Goal: Communication & Community: Answer question/provide support

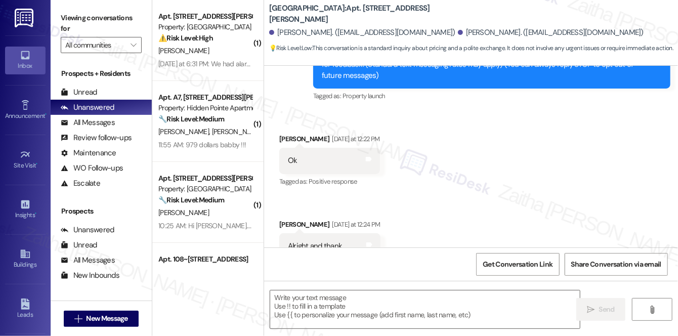
type textarea "Fetching suggested responses. Please feel free to read through the conversation…"
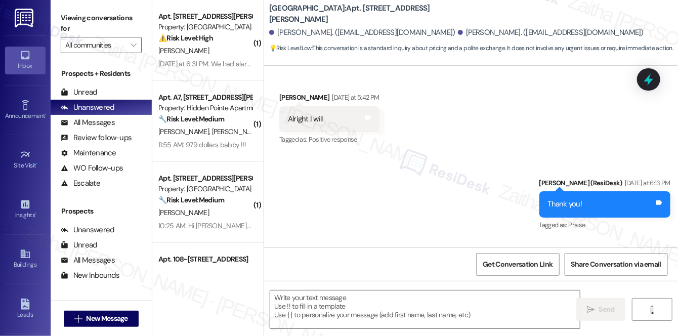
scroll to position [792, 0]
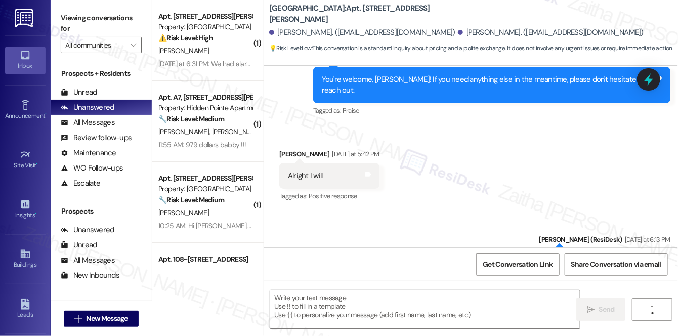
click at [293, 149] on div "Andrew Jackson Yesterday at 5:42 PM" at bounding box center [329, 156] width 100 height 14
copy div "Andrew"
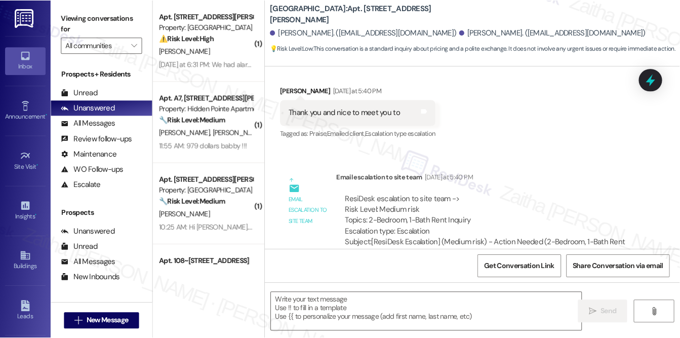
scroll to position [562, 0]
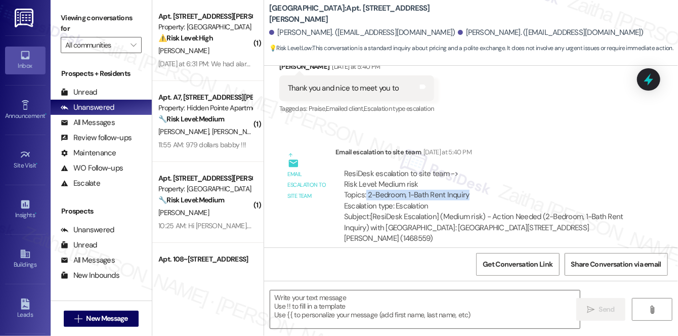
drag, startPoint x: 366, startPoint y: 184, endPoint x: 475, endPoint y: 184, distance: 109.3
click at [475, 184] on div "ResiDesk escalation to site team -> Risk Level: Medium risk Topics: 2-Bedroom, …" at bounding box center [486, 191] width 284 height 44
copy div "2-Bedroom, 1-Bath Rent Inquiry"
click at [396, 249] on div "Get Conversation Link Share Conversation via email" at bounding box center [471, 264] width 414 height 33
click at [300, 305] on textarea at bounding box center [425, 310] width 310 height 38
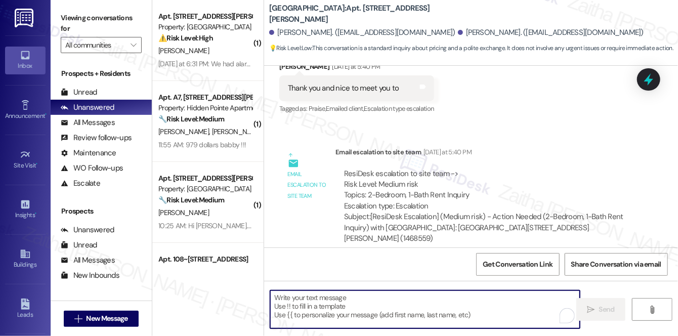
paste textarea "Hi Andres, I wanted to provide you with a quick update regarding your 2-Bedroom…"
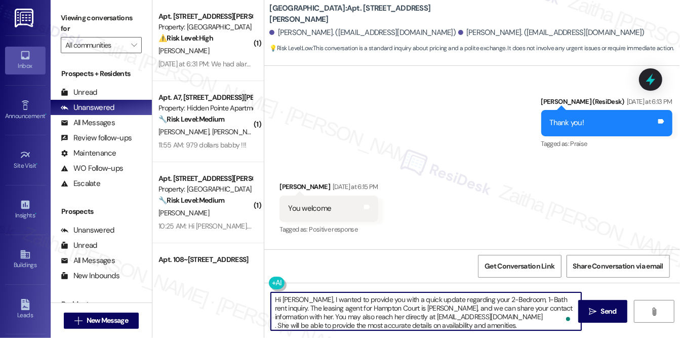
scroll to position [1067, 0]
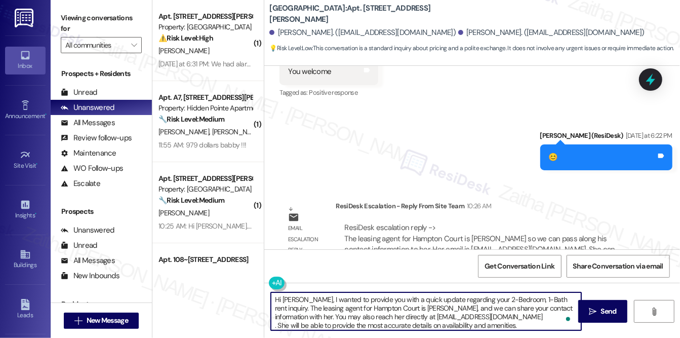
click at [276, 325] on textarea "Hi Andres, I wanted to provide you with a quick update regarding your 2-Bedroom…" at bounding box center [426, 311] width 310 height 38
type textarea "Hi Andres, I wanted to provide you with a quick update regarding your 2-Bedroom…"
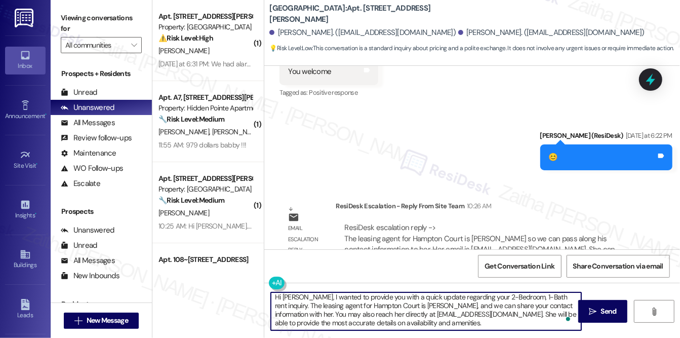
click at [414, 324] on textarea "Hi Andres, I wanted to provide you with a quick update regarding your 2-Bedroom…" at bounding box center [426, 311] width 310 height 38
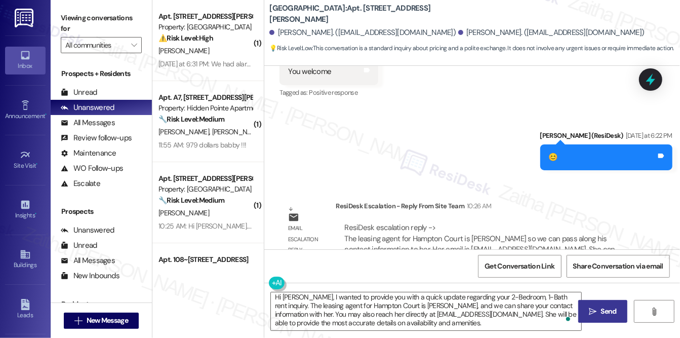
click at [603, 311] on span "Send" at bounding box center [608, 311] width 16 height 11
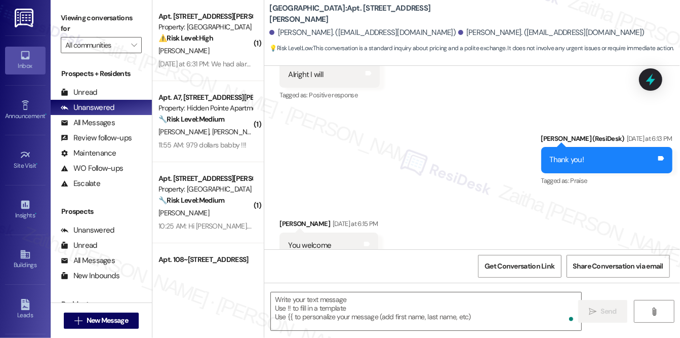
scroll to position [893, 0]
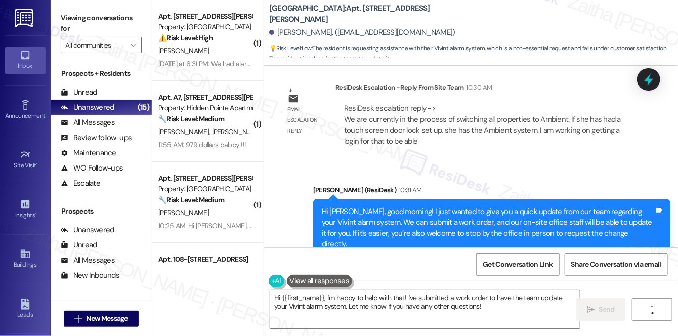
scroll to position [1683, 0]
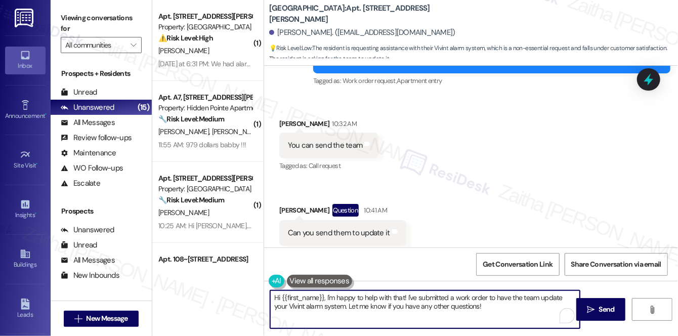
drag, startPoint x: 273, startPoint y: 297, endPoint x: 477, endPoint y: 305, distance: 203.7
click at [477, 305] on textarea "Hi {{first_name}}, I'm happy to help with that! I've submitted a work order to …" at bounding box center [425, 310] width 310 height 38
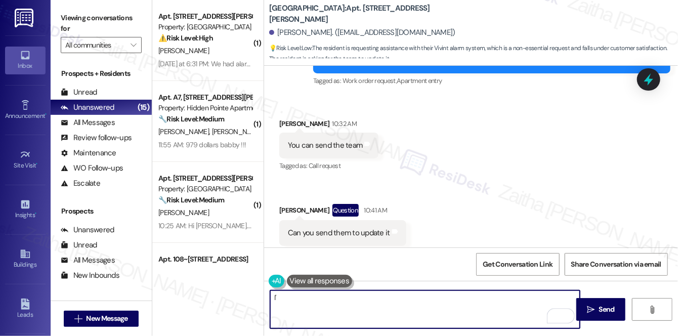
type textarea "I"
paste textarea "Here’s an additional update from the team: We are in the process of transitioni…"
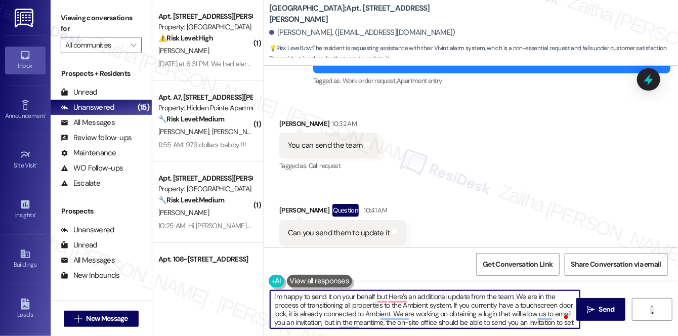
scroll to position [0, 0]
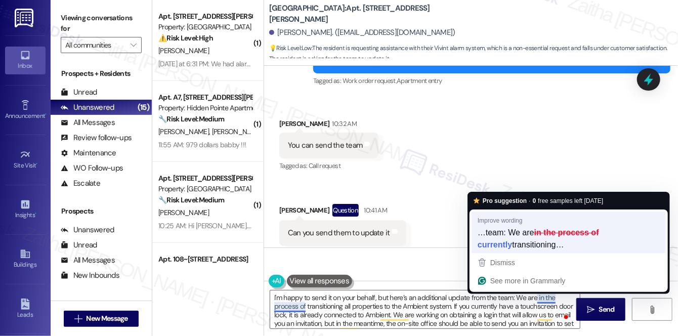
type textarea "I'm happy to send it on your behalf, but here’s an additional update from the t…"
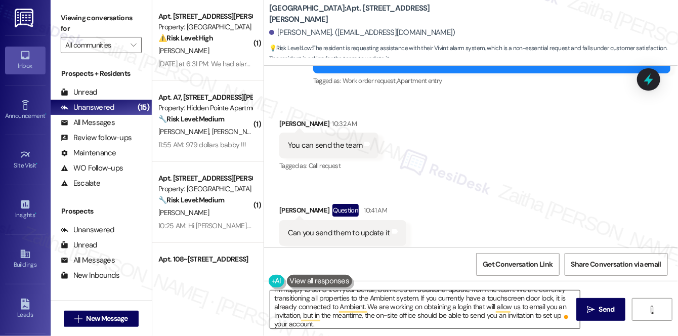
scroll to position [11, 0]
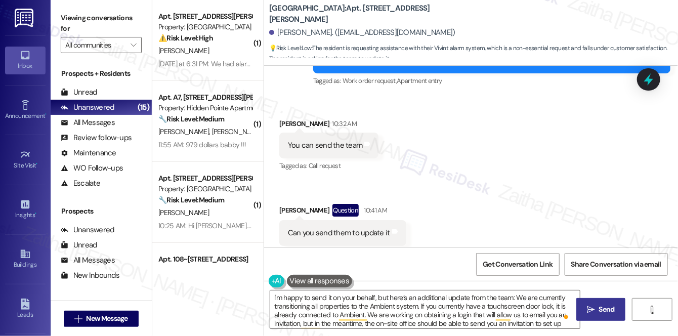
click at [609, 304] on span "Send" at bounding box center [607, 309] width 16 height 11
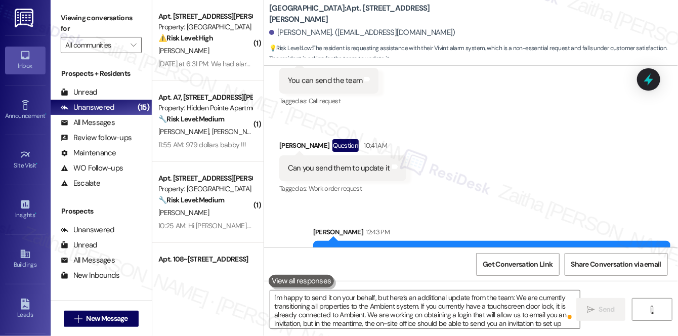
scroll to position [1797, 0]
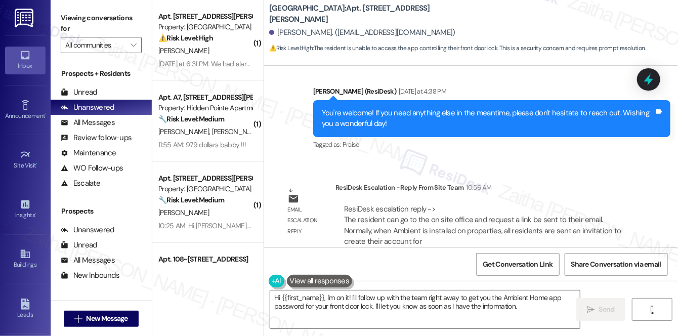
scroll to position [665, 0]
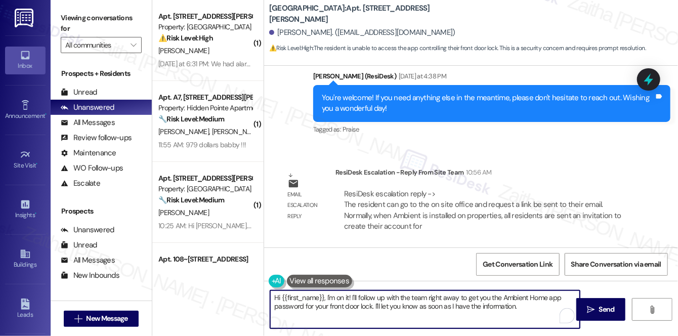
drag, startPoint x: 358, startPoint y: 297, endPoint x: 533, endPoint y: 308, distance: 175.0
click at [533, 308] on textarea "Hi {{first_name}}, I'm on it! I'll follow up with the team right away to get yo…" at bounding box center [425, 310] width 310 height 38
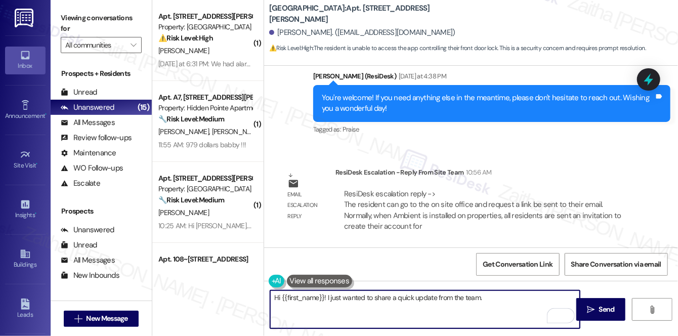
paste textarea "You may visit the on-site office and request that a link be sent to your email.…"
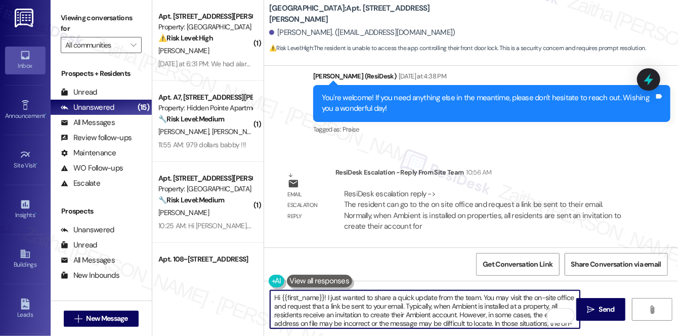
scroll to position [8, 0]
click at [397, 320] on textarea "Hi {{first_name}}! I just wanted to share a quick update from the team. You may…" at bounding box center [425, 310] width 310 height 38
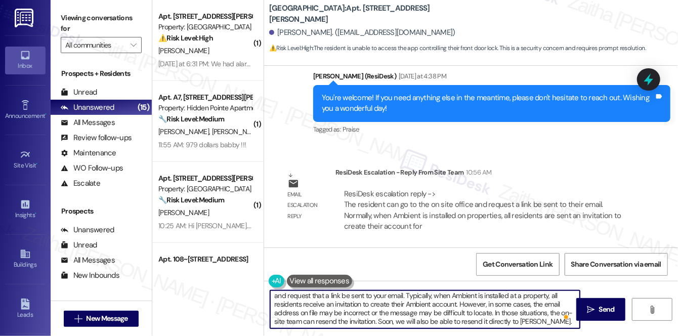
drag, startPoint x: 377, startPoint y: 321, endPoint x: 554, endPoint y: 320, distance: 176.7
click at [554, 320] on textarea "Hi {{first_name}}! I just wanted to share a quick update from the team. You may…" at bounding box center [425, 310] width 310 height 38
click at [548, 321] on textarea "Hi {{first_name}}! I just wanted to share a quick update from the team. You may…" at bounding box center [425, 310] width 310 height 38
type textarea "Hi {{first_name}}! I just wanted to share a quick update from the team. You may…"
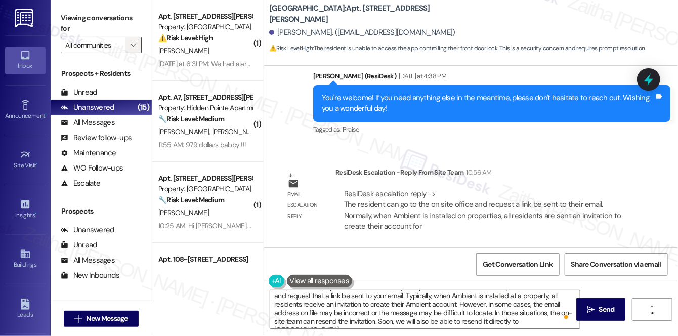
click at [133, 44] on icon "" at bounding box center [134, 45] width 6 height 8
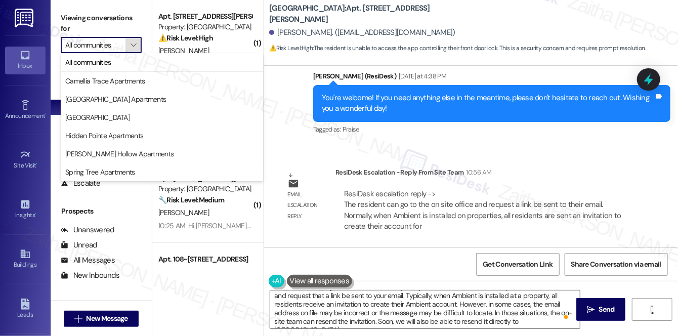
click at [133, 44] on icon "" at bounding box center [134, 45] width 6 height 8
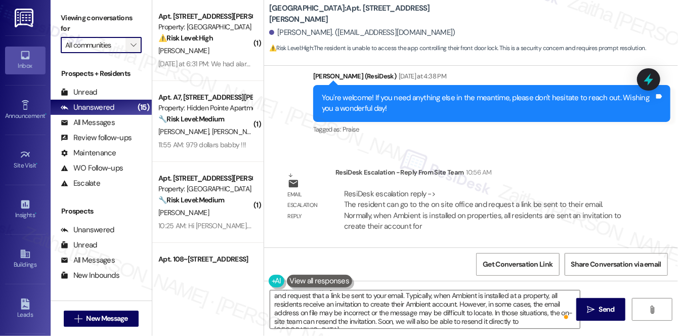
click at [135, 47] on icon "" at bounding box center [134, 45] width 6 height 8
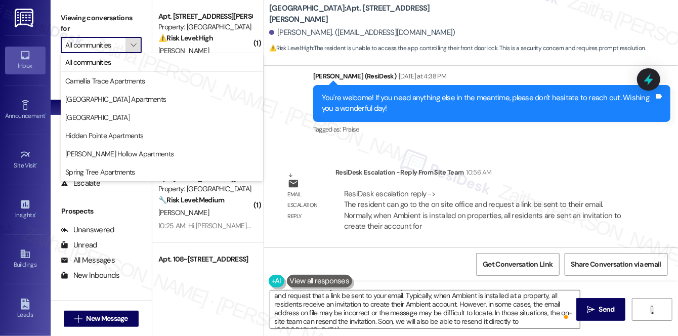
click at [135, 47] on icon "" at bounding box center [134, 45] width 6 height 8
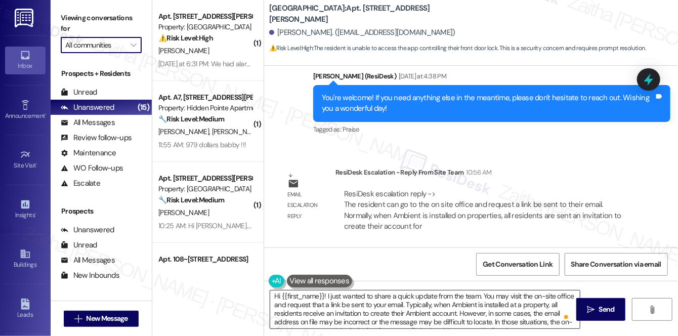
scroll to position [0, 0]
click at [595, 308] on icon "" at bounding box center [591, 310] width 8 height 8
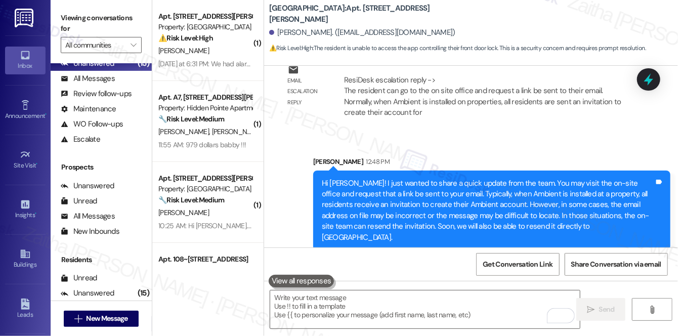
scroll to position [120, 0]
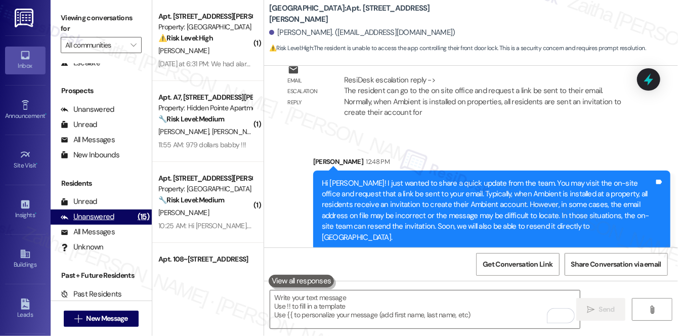
click at [108, 219] on div "Unanswered" at bounding box center [88, 217] width 54 height 11
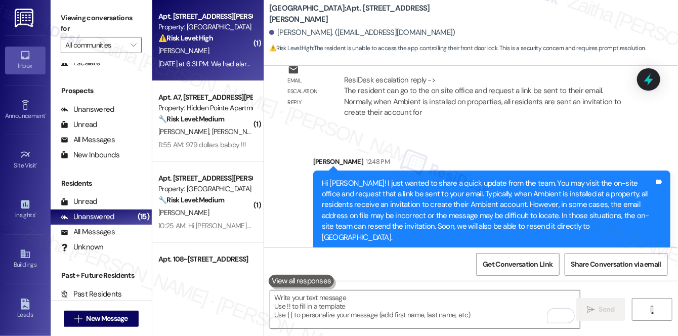
click at [224, 34] on div "⚠️ Risk Level: High The resident is asking about the reinstallation of alarms i…" at bounding box center [205, 38] width 94 height 11
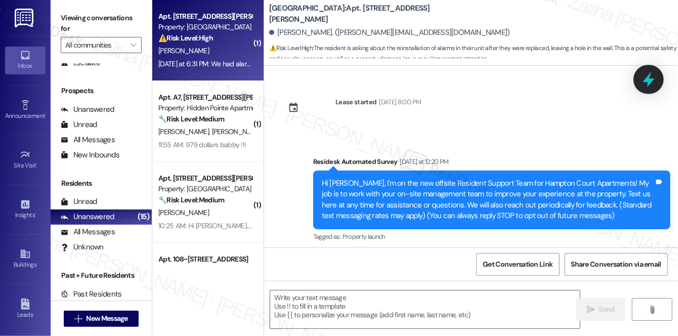
click at [653, 75] on icon at bounding box center [648, 79] width 17 height 17
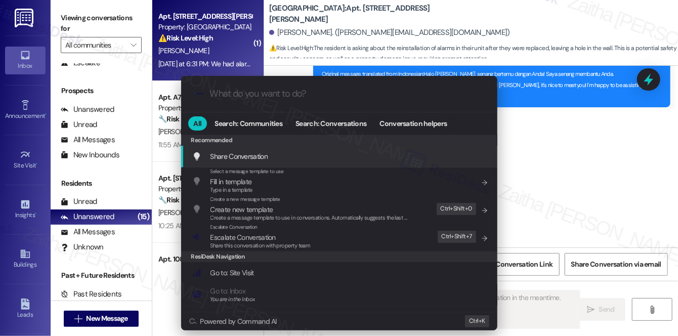
scroll to position [503, 0]
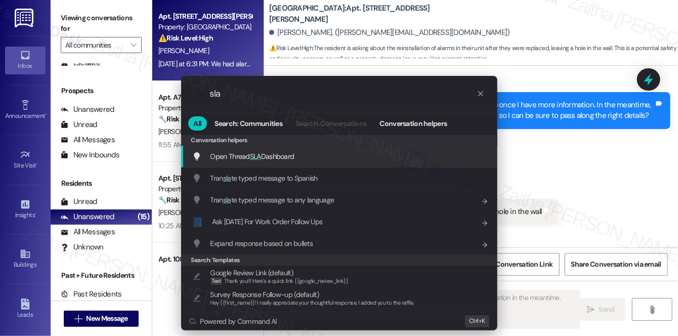
type input "sla"
click at [283, 147] on div "Open Thread SLA Dashboard Add shortcut" at bounding box center [339, 157] width 316 height 22
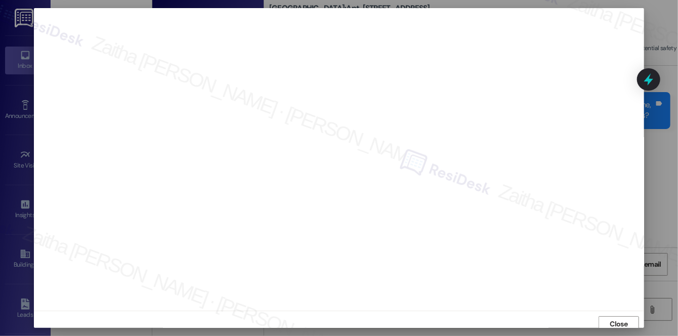
scroll to position [4, 0]
click at [617, 322] on span "Close" at bounding box center [620, 320] width 18 height 11
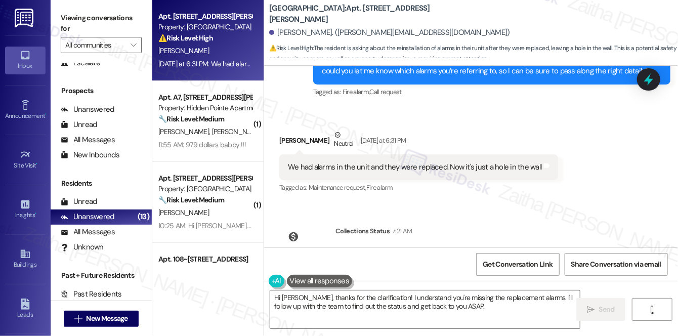
scroll to position [607, 0]
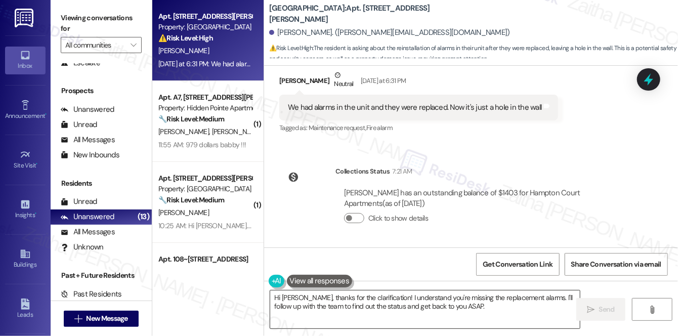
click at [443, 304] on textarea "Hi Danielle, thanks for the clarification! I understand you're missing the repl…" at bounding box center [425, 310] width 310 height 38
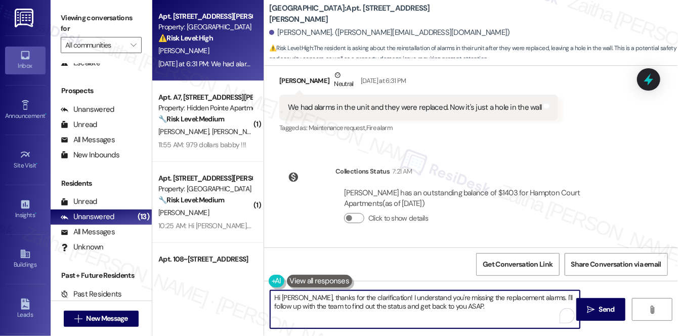
click at [443, 304] on textarea "Hi Danielle, thanks for the clarification! I understand you're missing the repl…" at bounding box center [425, 310] width 310 height 38
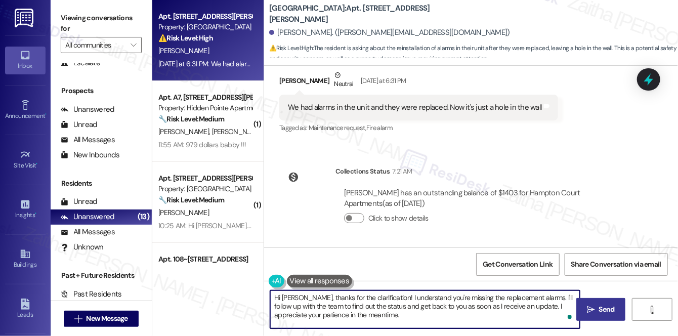
type textarea "Hi Danielle, thanks for the clarification! I understand you're missing the repl…"
click at [606, 307] on span "Send" at bounding box center [607, 309] width 16 height 11
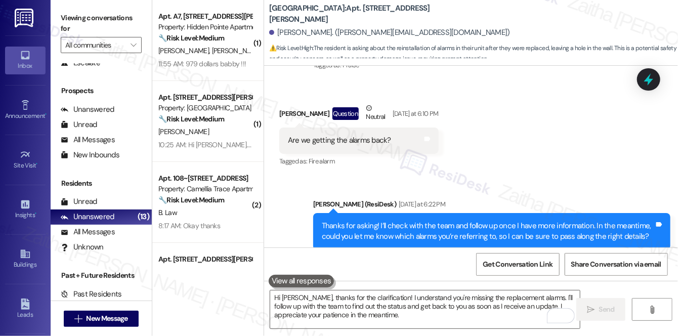
scroll to position [377, 0]
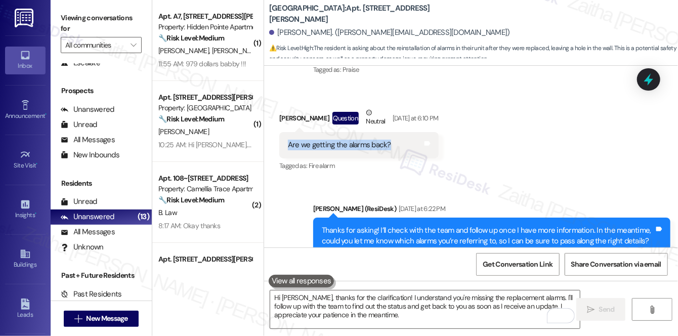
drag, startPoint x: 286, startPoint y: 145, endPoint x: 404, endPoint y: 142, distance: 118.5
click at [404, 142] on div "Are we getting the alarms back? Tags and notes" at bounding box center [358, 145] width 159 height 26
copy div "Are we getting the alarms back?"
click at [565, 126] on div "Received via SMS Danielle Byrd Question Neutral Yesterday at 6:10 PM Are we get…" at bounding box center [471, 133] width 414 height 96
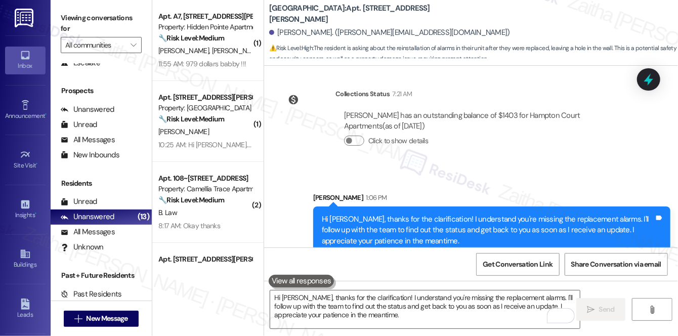
scroll to position [699, 0]
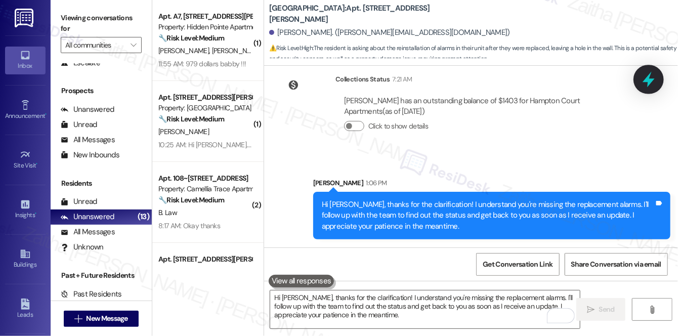
click at [646, 83] on icon at bounding box center [648, 79] width 17 height 17
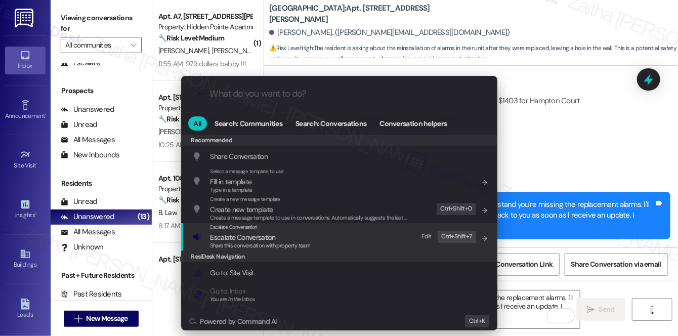
click at [245, 238] on span "Escalate Conversation" at bounding box center [243, 237] width 65 height 9
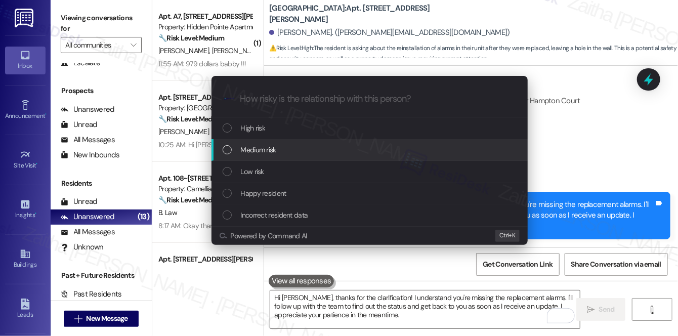
click at [271, 146] on span "Medium risk" at bounding box center [258, 149] width 35 height 11
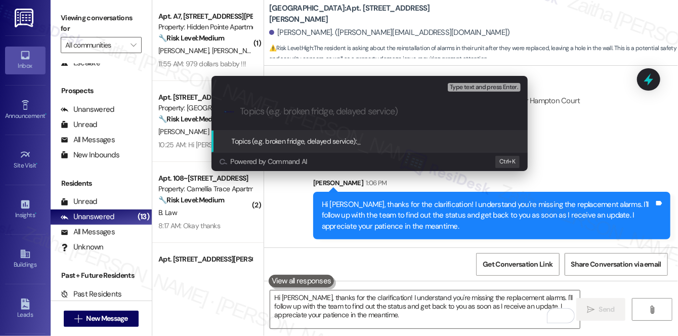
paste input "Update on Alarm System"
type input "Update on Alarm System"
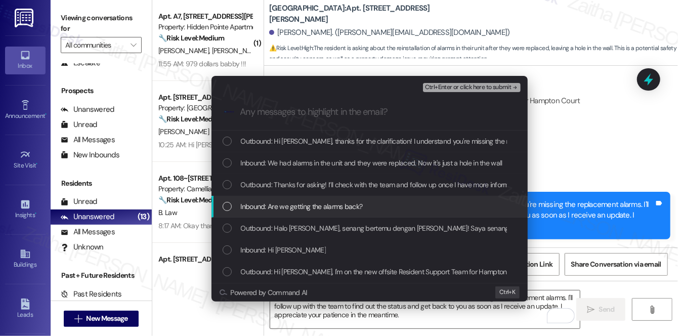
click at [309, 207] on span "Inbound: Are we getting the alarms back?" at bounding box center [302, 206] width 122 height 11
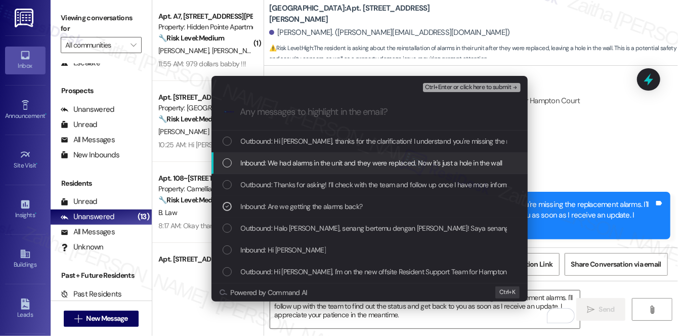
click at [313, 159] on span "Inbound: We had alarms in the unit and they were replaced. Now it's just a hole…" at bounding box center [372, 162] width 262 height 11
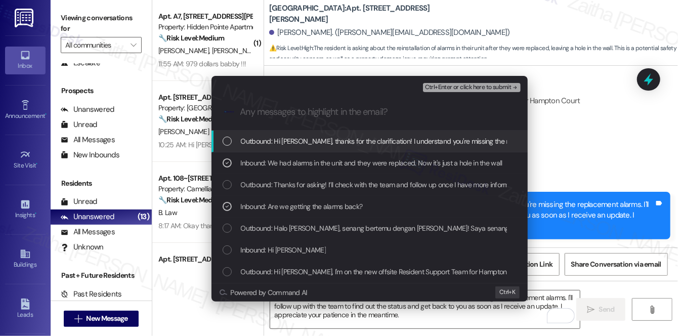
click at [454, 91] on button "Ctrl+Enter or click here to submit" at bounding box center [472, 87] width 98 height 9
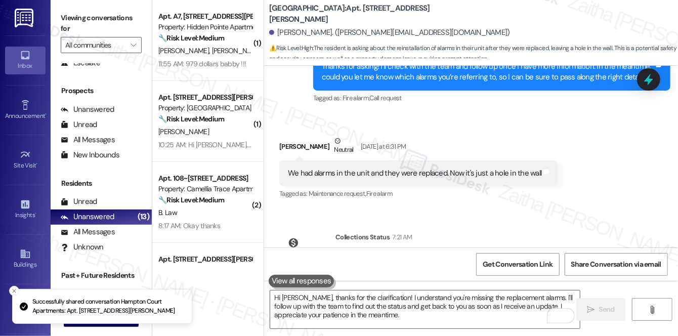
scroll to position [503, 0]
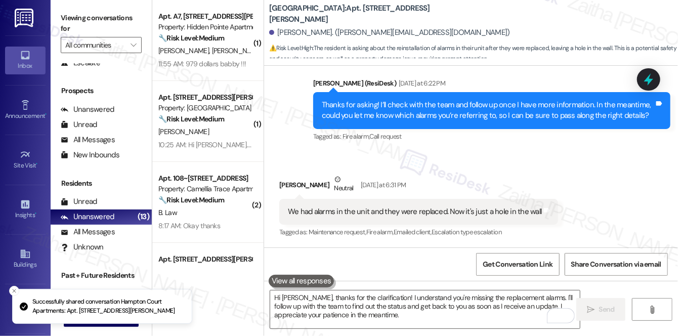
click at [229, 51] on div "R. Ward T. Thomas" at bounding box center [205, 51] width 96 height 13
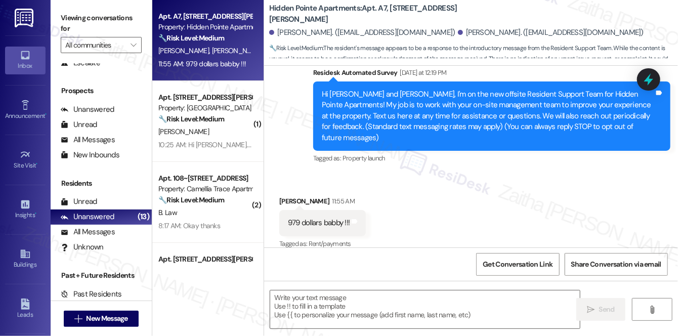
scroll to position [90, 0]
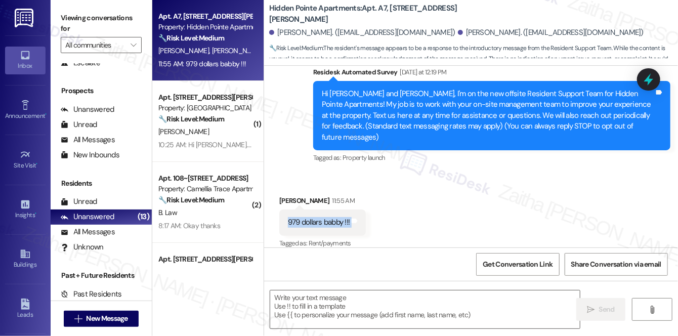
drag, startPoint x: 279, startPoint y: 211, endPoint x: 370, endPoint y: 214, distance: 90.1
click at [370, 214] on div "Received via SMS Travis Thomas 11:55 AM 979 dollars babby !!! Tags and notes Ta…" at bounding box center [323, 223] width 102 height 70
copy div "979 dollars babby !!! Tags and notes"
click at [329, 306] on textarea at bounding box center [425, 310] width 310 height 38
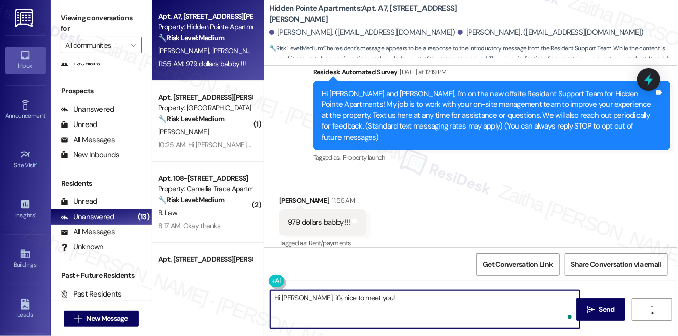
paste textarea "I just want to make sure I understand correctly — could you clarify what the $9…"
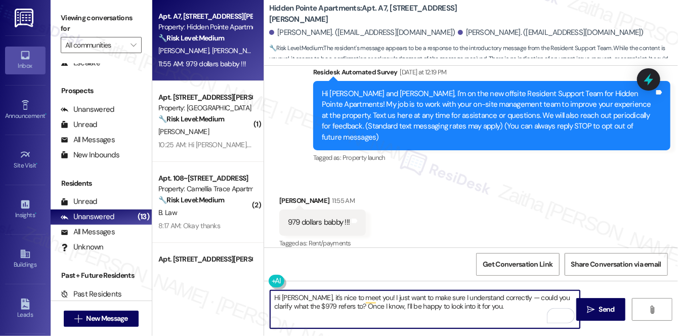
click at [504, 296] on textarea "Hi Travis, it's nice to meet you! I just want to make sure I understand correct…" at bounding box center [425, 310] width 310 height 38
type textarea "Hi Travis, it's nice to meet you! I just want to make sure I understand correct…"
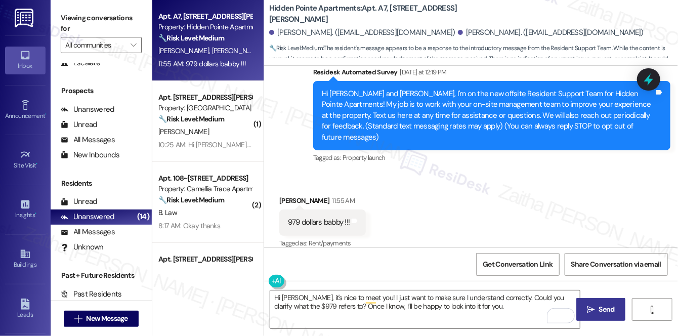
click at [597, 309] on span "Send" at bounding box center [607, 309] width 20 height 11
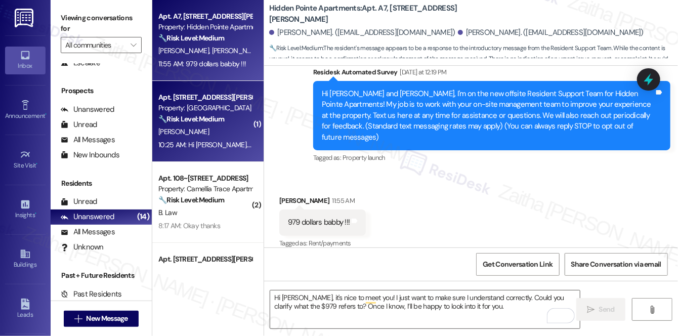
scroll to position [89, 0]
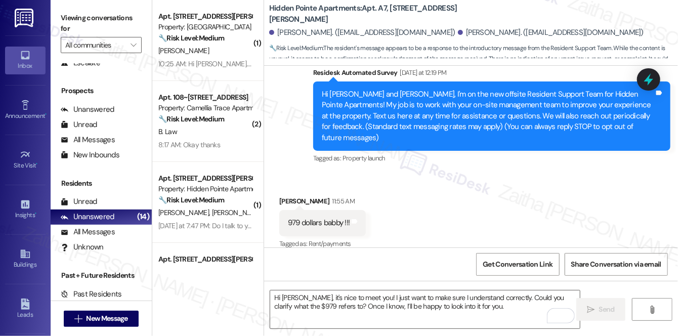
click at [234, 144] on div "8:17 AM: Okay thanks 8:17 AM: Okay thanks" at bounding box center [205, 145] width 96 height 13
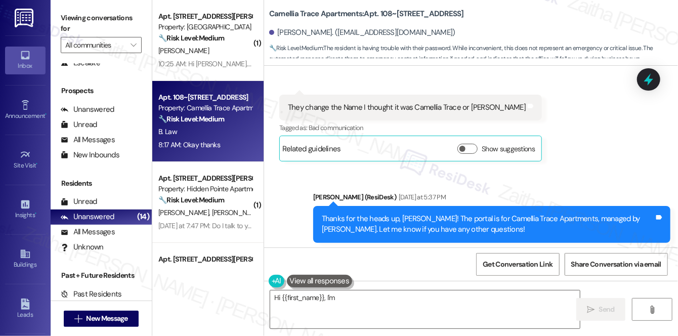
scroll to position [1007, 0]
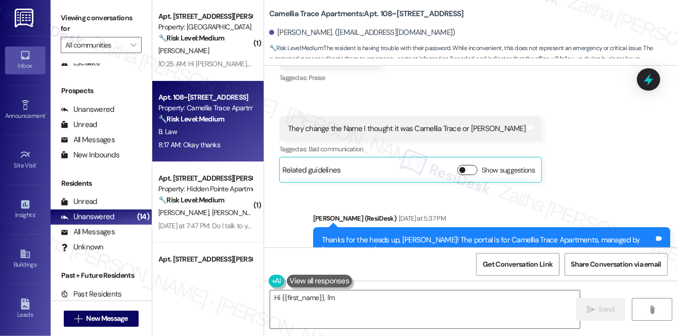
click at [458, 175] on button "Show suggestions" at bounding box center [468, 170] width 20 height 10
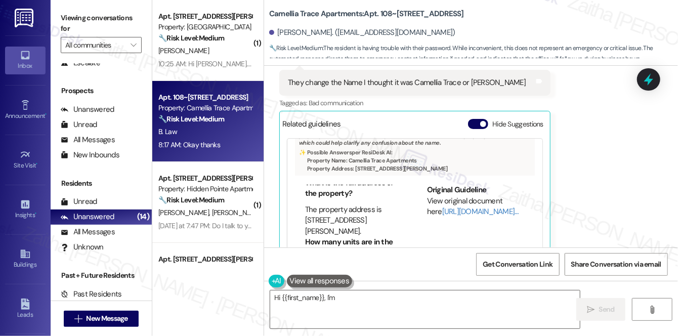
scroll to position [460, 0]
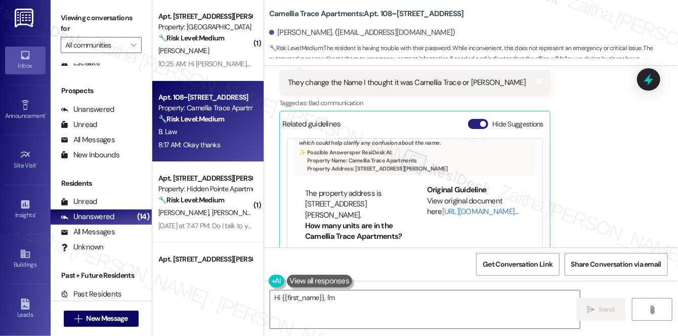
click at [477, 129] on button "Hide Suggestions" at bounding box center [478, 124] width 20 height 10
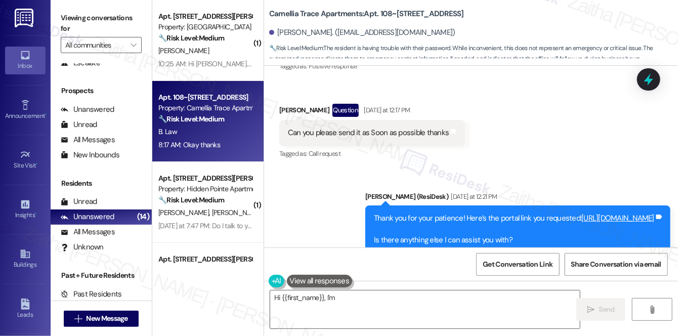
scroll to position [639, 0]
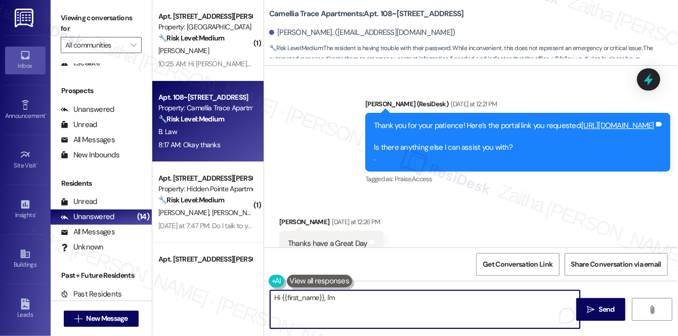
click at [556, 307] on textarea "Hi {{first_name}}, I'm happy to help with your password! You can reset it on th…" at bounding box center [425, 310] width 310 height 38
click at [605, 312] on span "Send" at bounding box center [607, 309] width 16 height 11
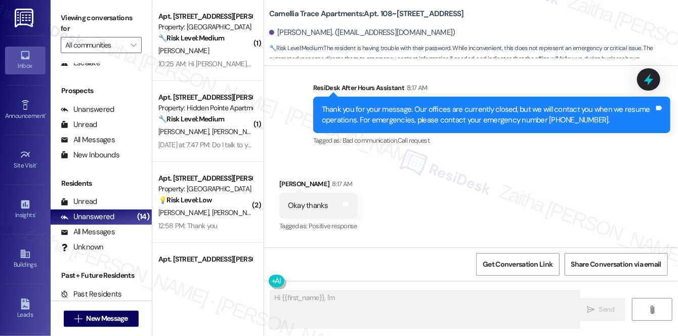
scroll to position [1651, 0]
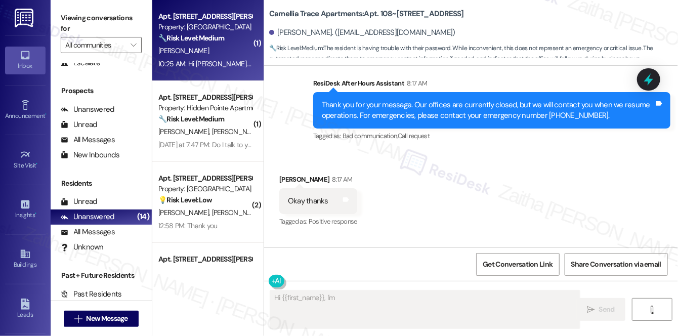
click at [215, 45] on div "[PERSON_NAME]" at bounding box center [205, 51] width 96 height 13
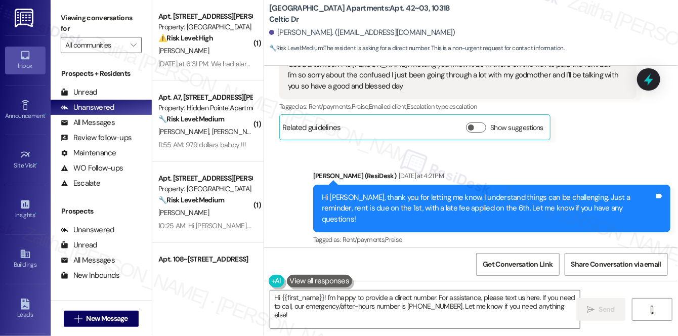
scroll to position [191, 0]
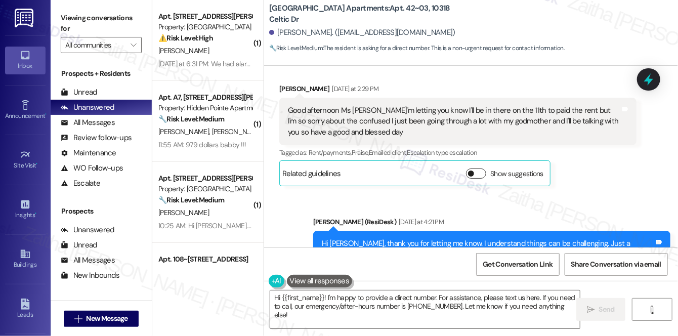
click at [480, 176] on button "Show suggestions" at bounding box center [476, 174] width 20 height 10
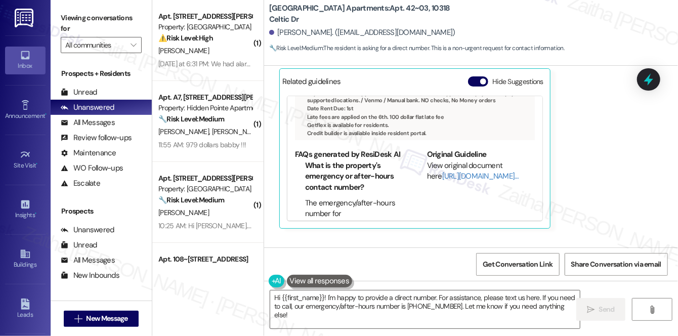
scroll to position [46, 0]
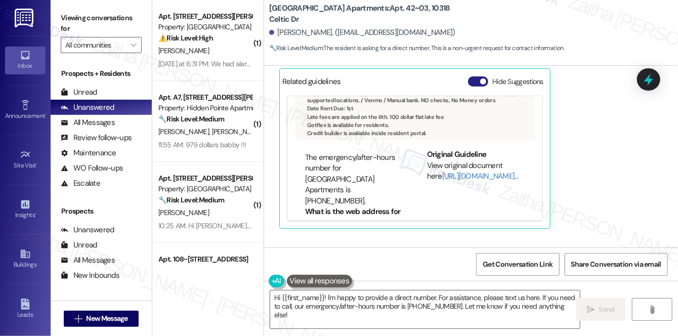
click at [475, 83] on button "Hide Suggestions" at bounding box center [478, 81] width 20 height 10
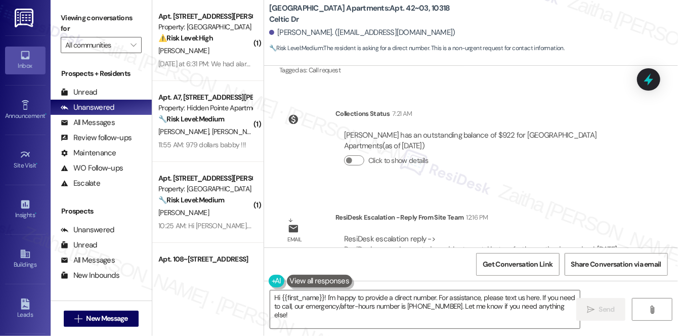
scroll to position [651, 0]
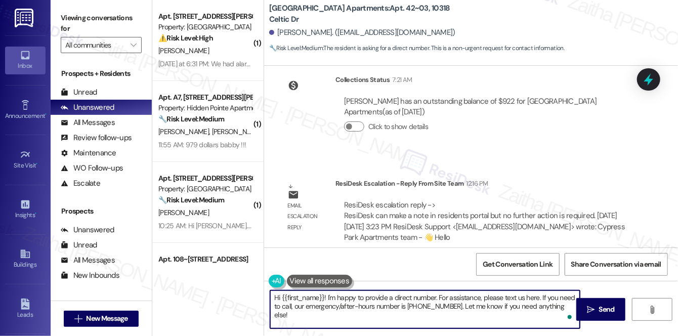
drag, startPoint x: 459, startPoint y: 306, endPoint x: 570, endPoint y: 305, distance: 111.4
click at [570, 305] on textarea "Hi {{first_name}}! I'm happy to provide a direct number. For assistance, please…" at bounding box center [425, 310] width 310 height 38
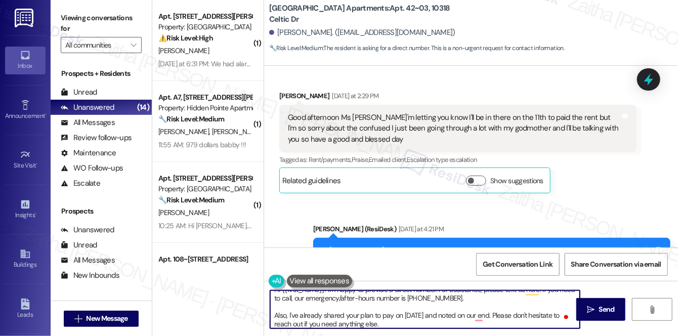
scroll to position [11, 0]
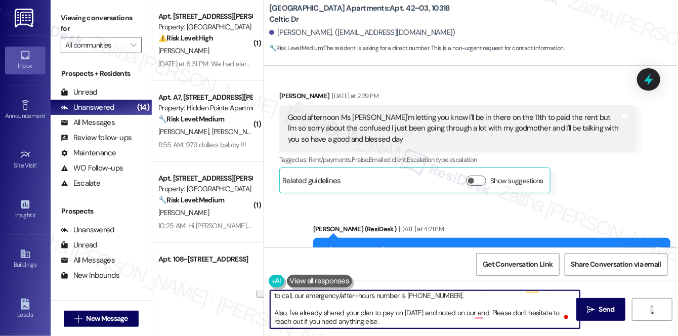
drag, startPoint x: 276, startPoint y: 316, endPoint x: 398, endPoint y: 322, distance: 121.7
click at [398, 322] on textarea "Hi {{first_name}}! I'm happy to provide a direct number. For assistance, please…" at bounding box center [425, 310] width 310 height 38
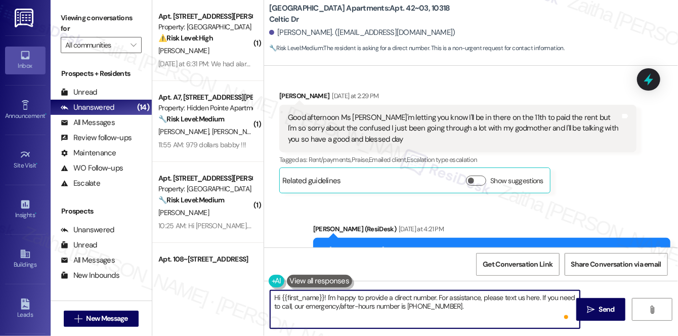
scroll to position [0, 0]
paste textarea "I’ve also noted your plan to make a payment on September 11. Please don’t hesit…"
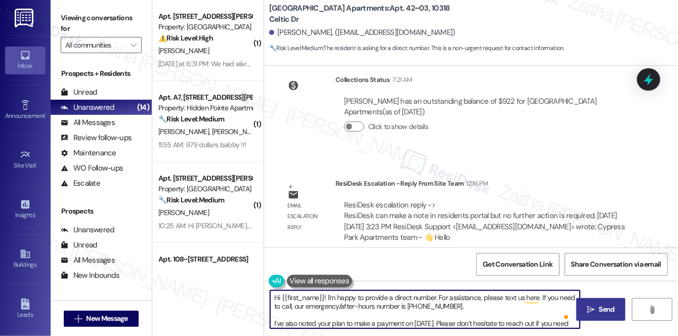
type textarea "Hi {{first_name}}! I'm happy to provide a direct number. For assistance, please…"
click at [605, 304] on span "Send" at bounding box center [607, 309] width 16 height 11
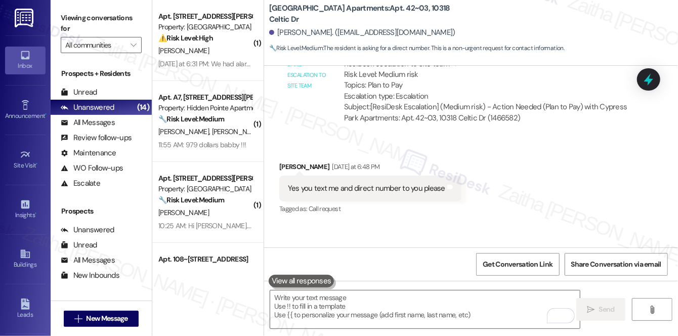
scroll to position [443, 0]
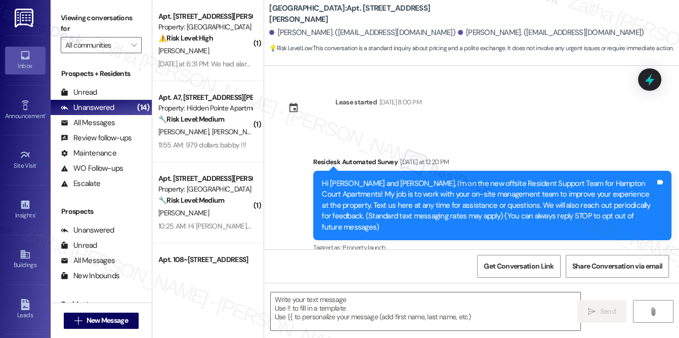
scroll to position [1067, 0]
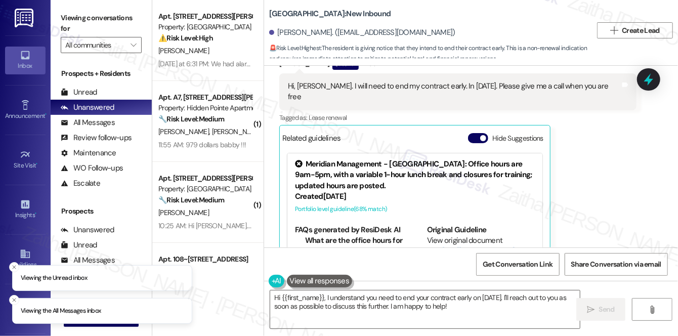
scroll to position [2354, 0]
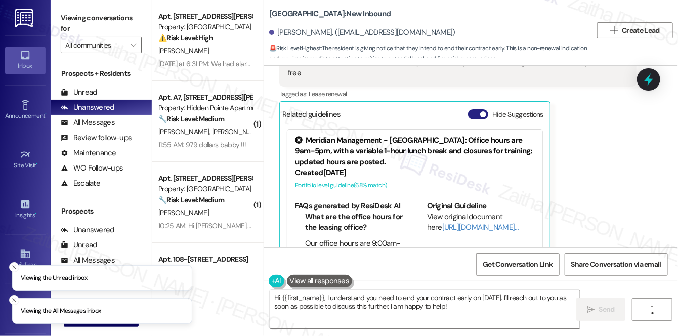
click at [472, 109] on button "Hide Suggestions" at bounding box center [478, 114] width 20 height 10
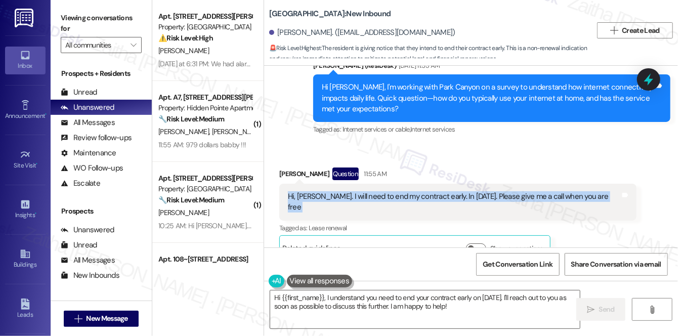
drag, startPoint x: 285, startPoint y: 185, endPoint x: 626, endPoint y: 194, distance: 341.3
click at [626, 194] on div "Hi, [PERSON_NAME]. I will need to end my contract early. In [DATE]. Please give…" at bounding box center [457, 202] width 357 height 37
copy div "Hi, [PERSON_NAME]. I will need to end my contract early. In [DATE]. Please give…"
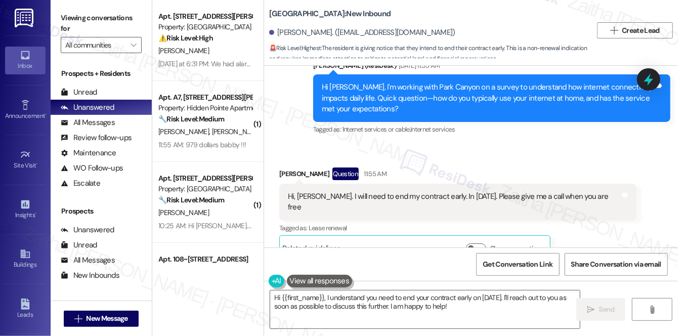
click at [455, 147] on div "Received via SMS [PERSON_NAME] Question 11:55 AM Hi, [PERSON_NAME]. I will need…" at bounding box center [471, 207] width 414 height 125
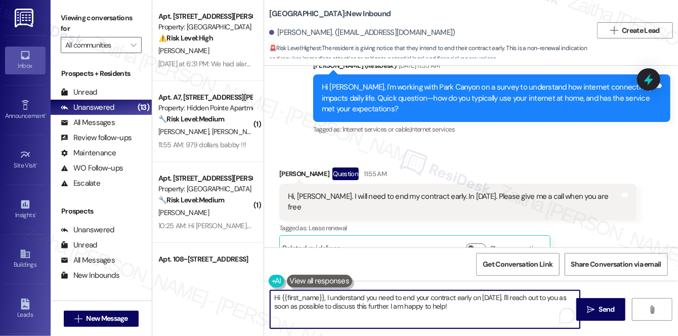
drag, startPoint x: 328, startPoint y: 296, endPoint x: 486, endPoint y: 311, distance: 158.7
click at [486, 311] on textarea "Hi {{first_name}}, I understand you need to end your contract early on [DATE]. …" at bounding box center [425, 310] width 310 height 38
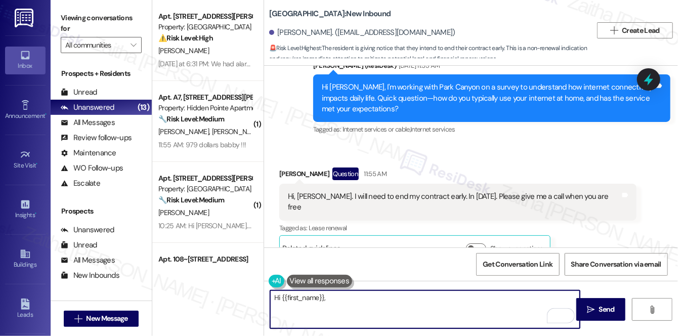
paste textarea "thank you for letting me know. I understand you’ll need to end your contract ea…"
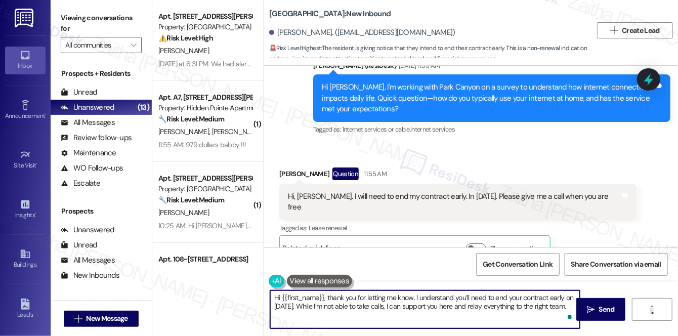
click at [560, 304] on textarea "Hi {{first_name}}, thank you for letting me know. I understand you’ll need to e…" at bounding box center [425, 310] width 310 height 38
click at [567, 306] on textarea "Hi {{first_name}}, thank you for letting me know. I understand you’ll need to e…" at bounding box center [425, 310] width 310 height 38
paste textarea "Could you confirm if this will be a full lease break or early termination, and …"
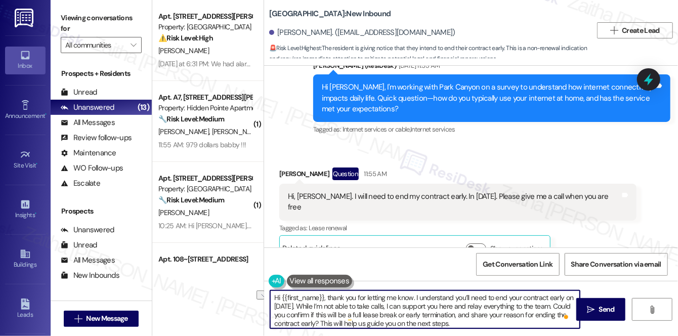
paste textarea "please confirm whether this will be a full lease break or an"
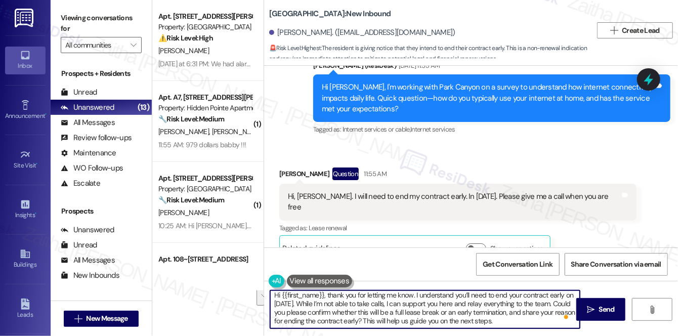
drag, startPoint x: 542, startPoint y: 313, endPoint x: 548, endPoint y: 322, distance: 11.7
click at [548, 322] on textarea "Hi {{first_name}}, thank you for letting me know. I understand you’ll need to e…" at bounding box center [425, 310] width 310 height 38
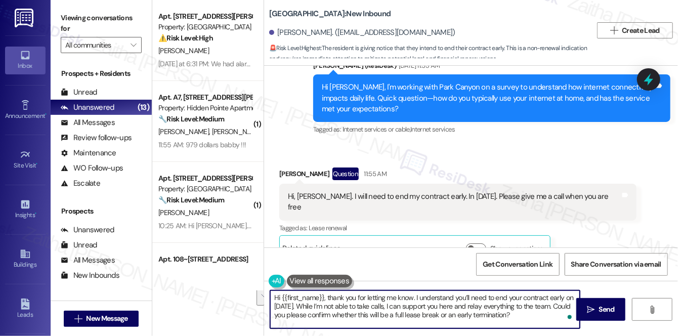
scroll to position [0, 0]
paste textarea "If you’re comfortable sharing, it would also help to know your reason for endin…"
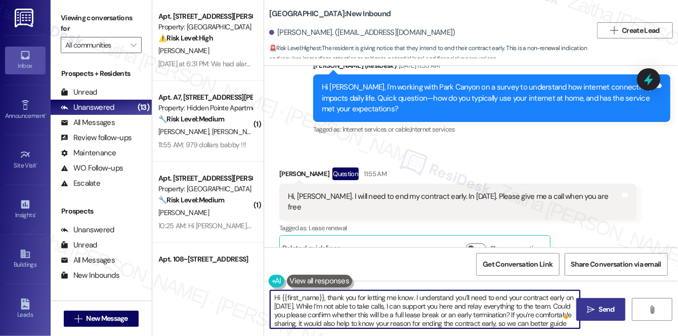
type textarea "Hi {{first_name}}, thank you for letting me know. I understand you’ll need to e…"
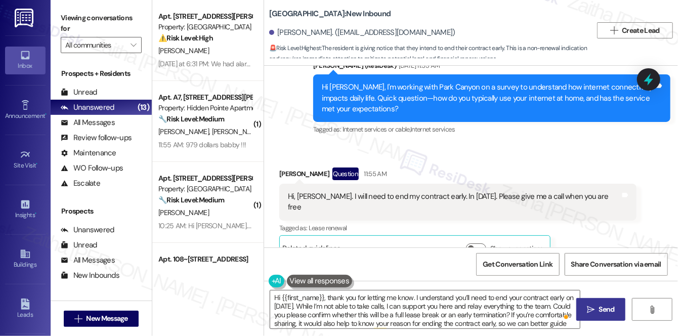
click at [592, 307] on icon "" at bounding box center [591, 310] width 8 height 8
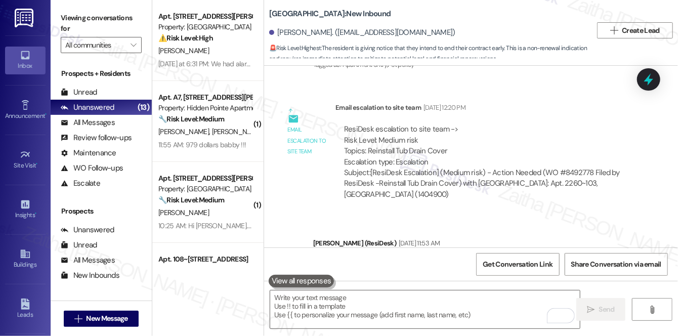
scroll to position [2173, 0]
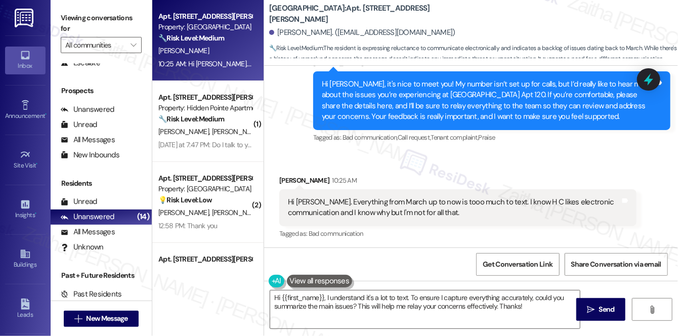
scroll to position [193, 0]
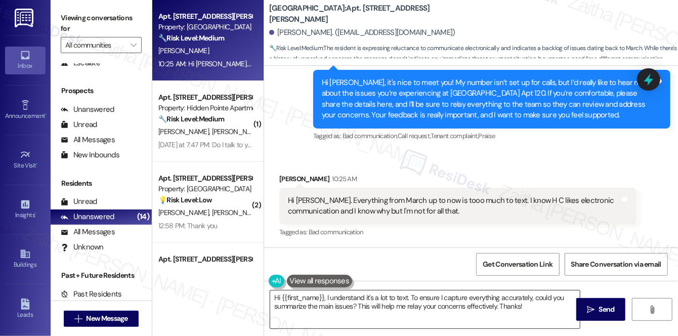
click at [325, 296] on textarea "Hi {{first_name}}, I understand it's a lot to text. To ensure I capture everyth…" at bounding box center [425, 310] width 310 height 38
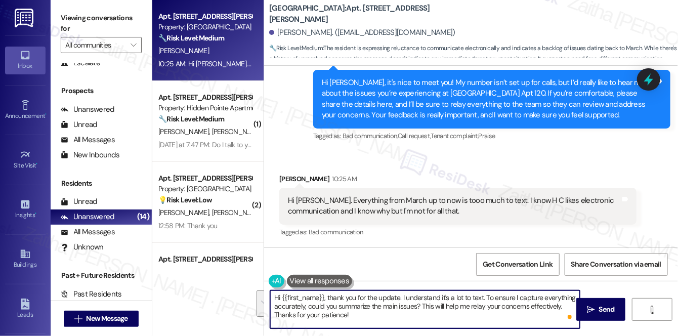
drag, startPoint x: 487, startPoint y: 296, endPoint x: 490, endPoint y: 317, distance: 21.6
click at [490, 317] on textarea "Hi {{first_name}}, thank you for the update. I understand it's a lot to text. T…" at bounding box center [425, 310] width 310 height 38
type textarea "Hi {{first_name}}, thank you for the update. I understand it's a lot to text. I…"
drag, startPoint x: 269, startPoint y: 295, endPoint x: 539, endPoint y: 326, distance: 271.1
click at [539, 326] on textarea "Hi {{first_name}}, thank you for the update. I understand it's a lot to text. I…" at bounding box center [425, 310] width 310 height 38
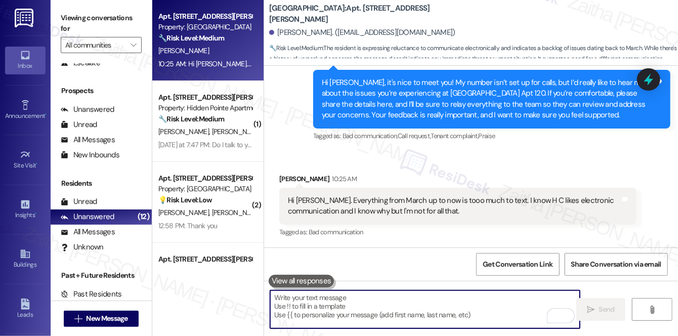
click at [356, 304] on textarea "To enrich screen reader interactions, please activate Accessibility in Grammarl…" at bounding box center [425, 310] width 310 height 38
paste textarea "Hi {{first_name}}, thank you for your update. I understand it can be a lot to g…"
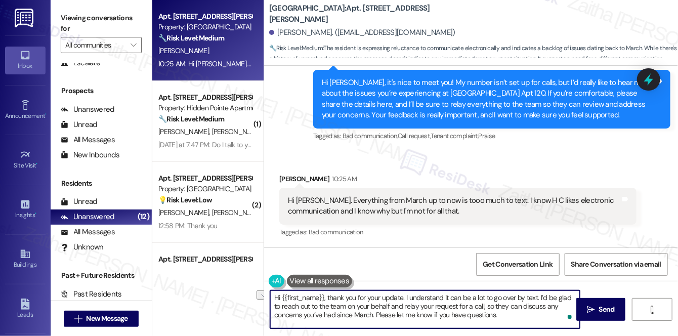
drag, startPoint x: 449, startPoint y: 314, endPoint x: 507, endPoint y: 314, distance: 57.7
click at [507, 314] on textarea "Hi {{first_name}}, thank you for your update. I understand it can be a lot to g…" at bounding box center [425, 310] width 310 height 38
type textarea "Hi {{first_name}}, thank you for your update. I understand it can be a lot to g…"
click at [613, 310] on span "Send" at bounding box center [607, 309] width 16 height 11
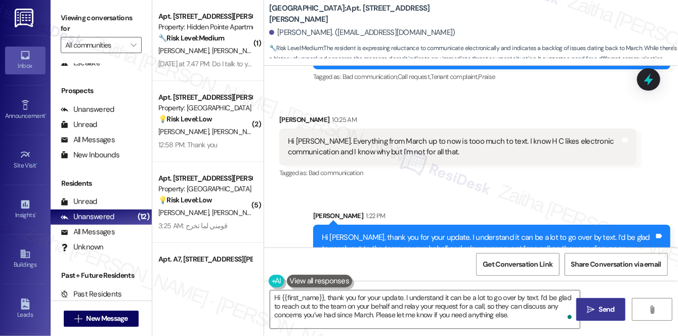
scroll to position [285, 0]
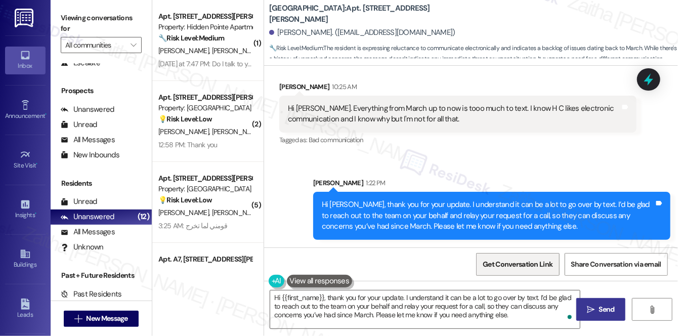
click at [492, 258] on span "Get Conversation Link" at bounding box center [518, 265] width 74 height 22
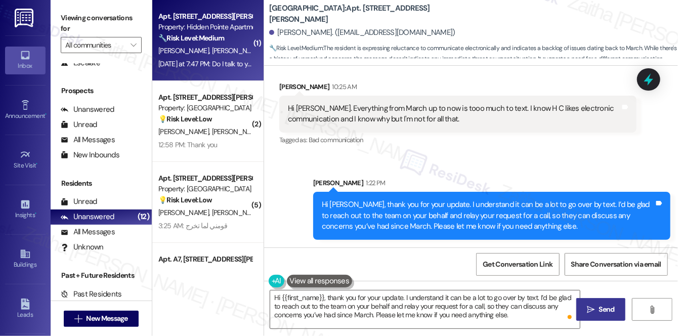
click at [222, 61] on div "Yesterday at 7:47 PM: Do I talk to you or office about lease renewal? Yesterday…" at bounding box center [251, 63] width 187 height 9
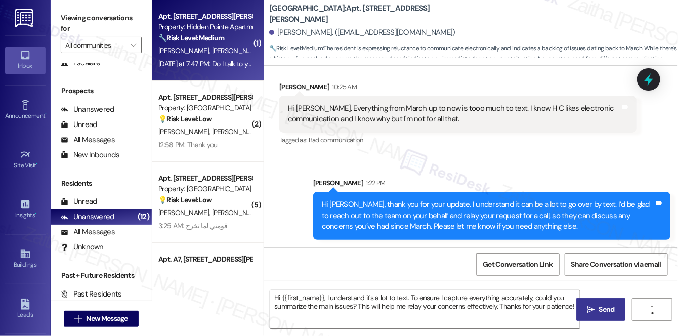
type textarea "Fetching suggested responses. Please feel free to read through the conversation…"
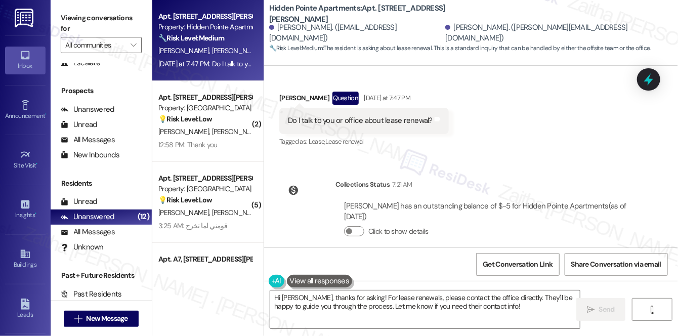
scroll to position [377, 0]
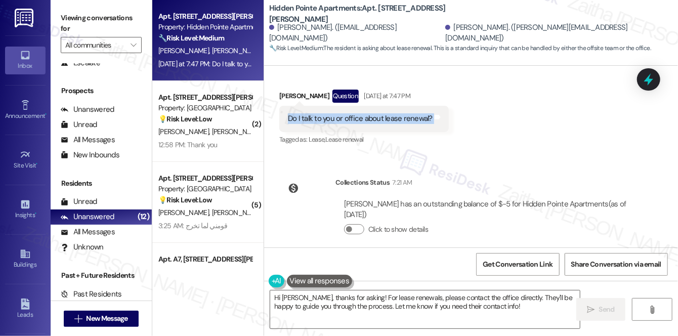
drag, startPoint x: 280, startPoint y: 106, endPoint x: 438, endPoint y: 107, distance: 158.5
click at [438, 107] on div "Do I talk to you or office about lease renewal? Tags and notes" at bounding box center [364, 119] width 170 height 26
copy div "Do I talk to you or office about lease renewal? Tags and notes"
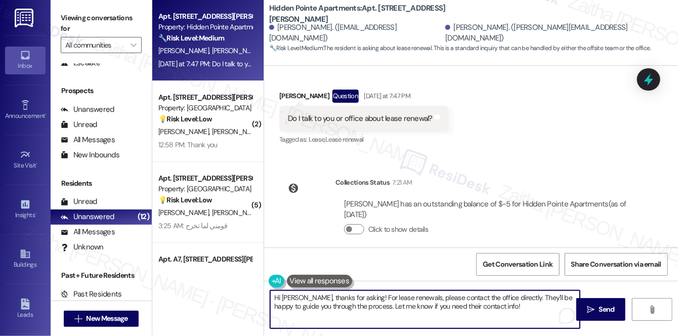
drag, startPoint x: 355, startPoint y: 298, endPoint x: 507, endPoint y: 306, distance: 152.6
click at [507, 306] on textarea "Hi Chad, thanks for asking! For lease renewals, please contact the office direc…" at bounding box center [425, 310] width 310 height 38
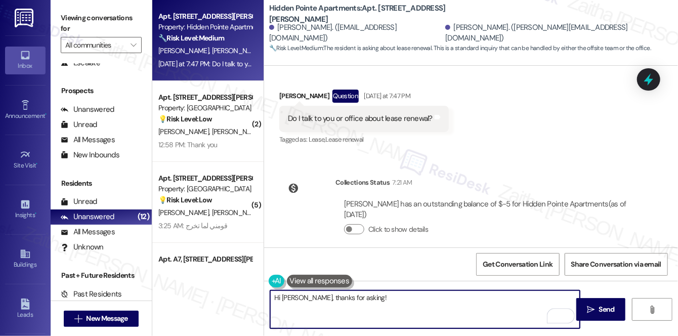
paste textarea "You’re welcome to share any concerns about your lease with me, and I’ll be glad…"
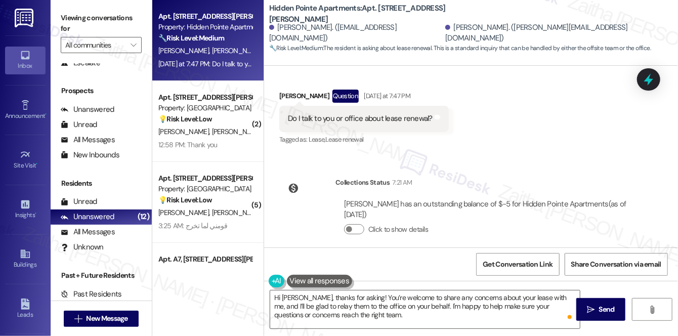
click at [284, 90] on div "Cory Brown Question Yesterday at 7:47 PM" at bounding box center [364, 98] width 170 height 16
copy div "Cory"
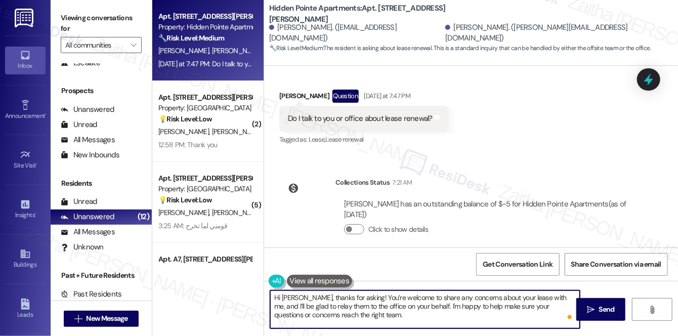
click at [289, 298] on textarea "Hi Chad, thanks for asking! You’re welcome to share any concerns about your lea…" at bounding box center [425, 310] width 310 height 38
paste textarea "Cory"
drag, startPoint x: 410, startPoint y: 308, endPoint x: 459, endPoint y: 304, distance: 48.7
click at [459, 304] on textarea "Hi Cory, thanks for asking! You’re welcome to share any concerns about your lea…" at bounding box center [425, 310] width 310 height 38
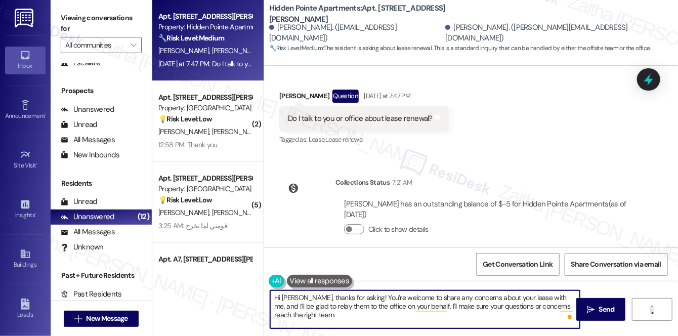
click at [310, 316] on textarea "Hi Cory, thanks for asking! You’re welcome to share any concerns about your lea…" at bounding box center [425, 310] width 310 height 38
type textarea "Hi Cory, thanks for asking! You’re welcome to share any concerns about your lea…"
click at [591, 305] on span " Send" at bounding box center [601, 309] width 32 height 11
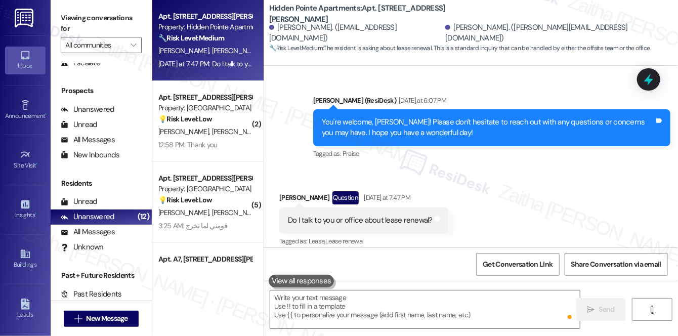
scroll to position [273, 0]
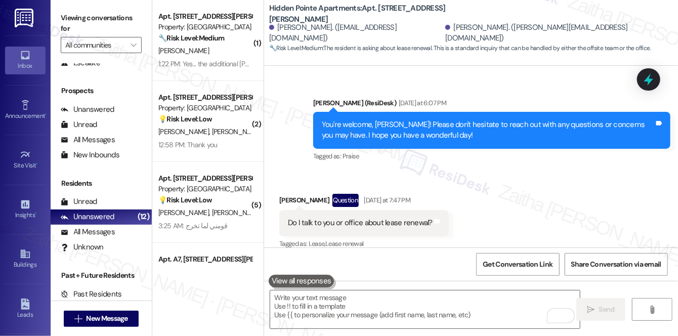
click at [225, 144] on div "12:58 PM: Thank you 12:58 PM: Thank you" at bounding box center [205, 145] width 96 height 13
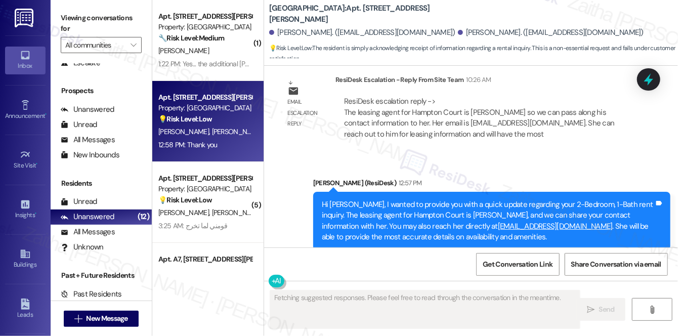
scroll to position [1173, 0]
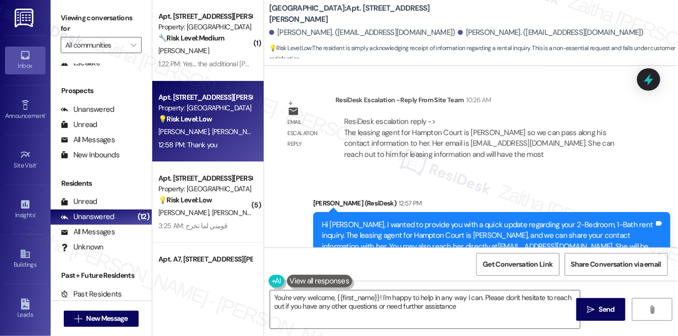
type textarea "You're very welcome, {{first_name}}! I'm happy to help in any way I can. Please…"
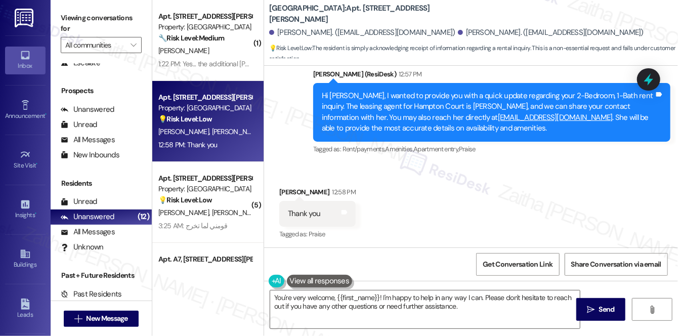
scroll to position [1357, 0]
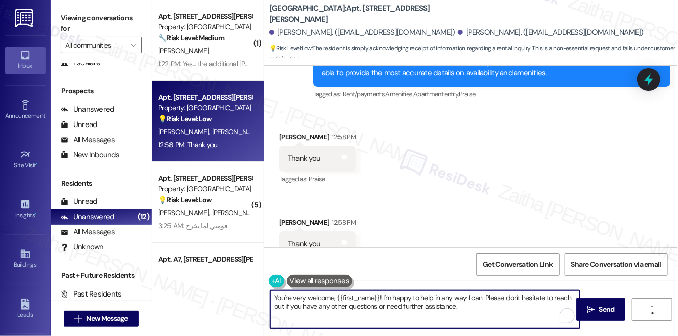
click at [492, 309] on textarea "You're very welcome, {{first_name}}! I'm happy to help in any way I can. Please…" at bounding box center [425, 310] width 310 height 38
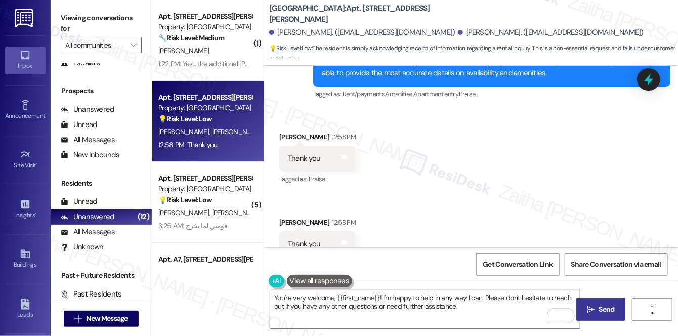
click at [597, 307] on span "Send" at bounding box center [607, 309] width 20 height 11
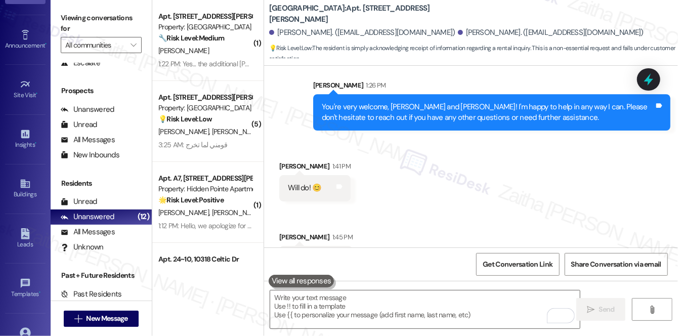
scroll to position [51, 0]
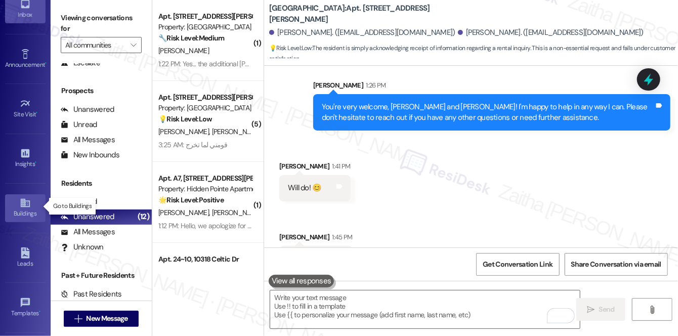
click at [24, 212] on div "Buildings" at bounding box center [25, 214] width 51 height 10
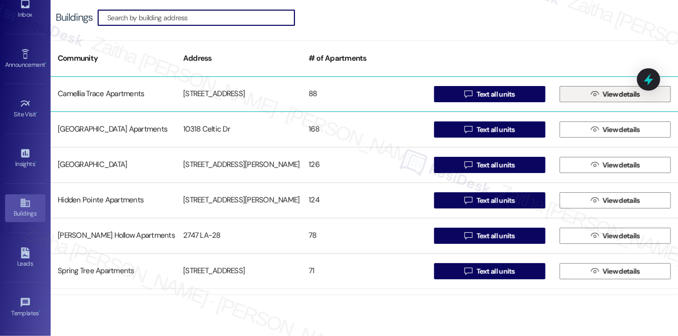
click at [610, 95] on span "View details" at bounding box center [621, 94] width 37 height 11
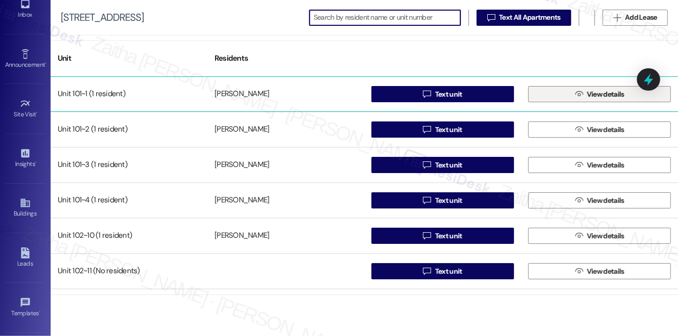
click at [610, 96] on span "View details" at bounding box center [605, 94] width 37 height 11
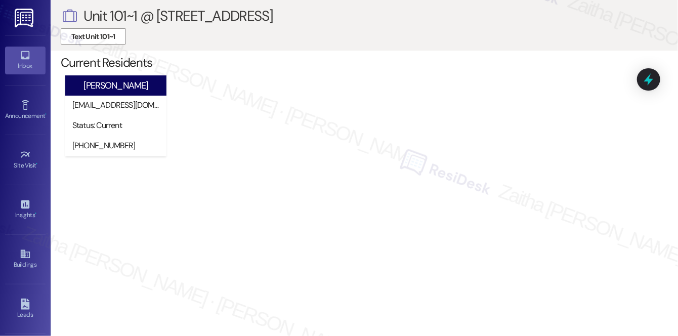
click at [25, 62] on div "Inbox" at bounding box center [25, 66] width 51 height 10
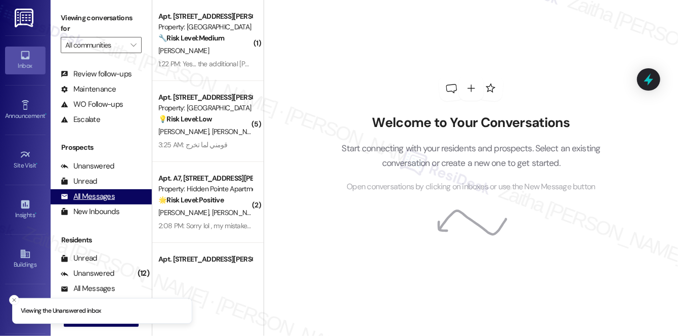
scroll to position [120, 0]
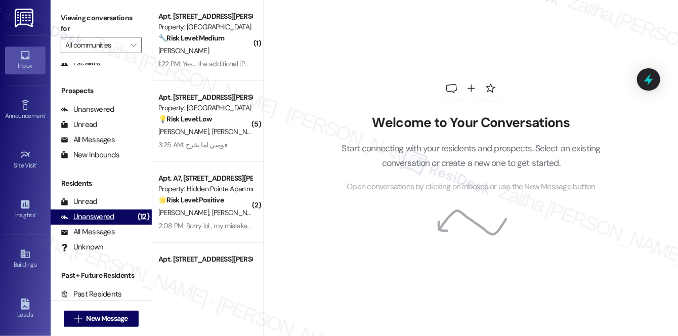
click at [97, 216] on div "Unanswered" at bounding box center [88, 217] width 54 height 11
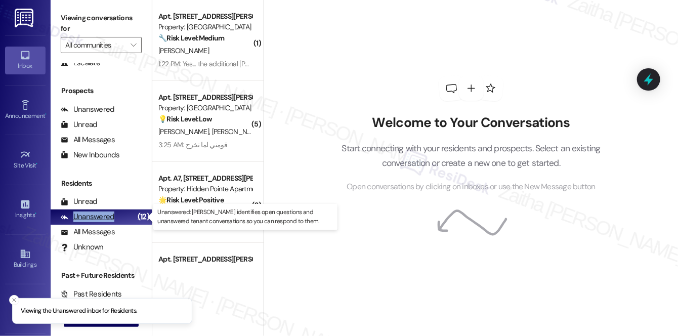
click at [97, 216] on div "Unanswered" at bounding box center [88, 217] width 54 height 11
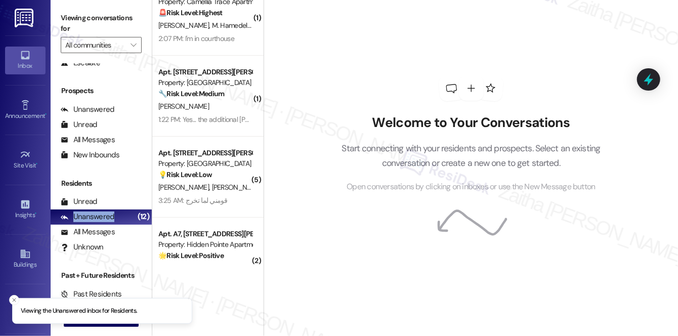
scroll to position [0, 0]
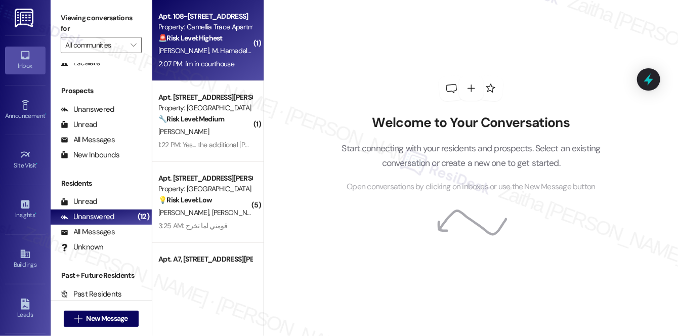
click at [211, 65] on div "2:07 PM: I'm in courthouse 2:07 PM: I'm in courthouse" at bounding box center [196, 63] width 76 height 9
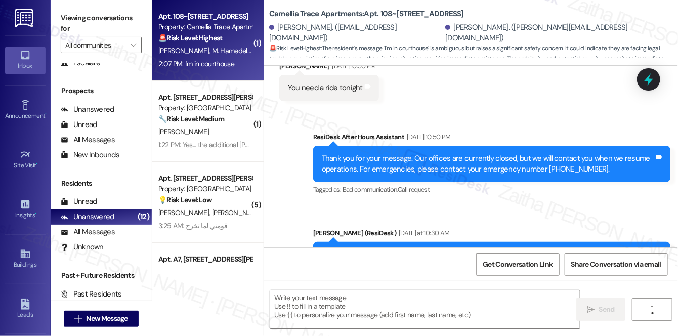
type textarea "Fetching suggested responses. Please feel free to read through the conversation…"
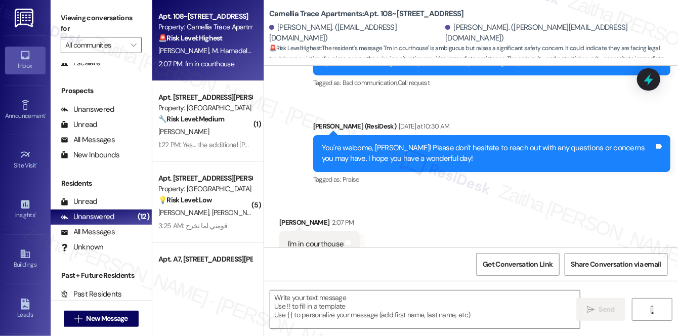
scroll to position [338, 0]
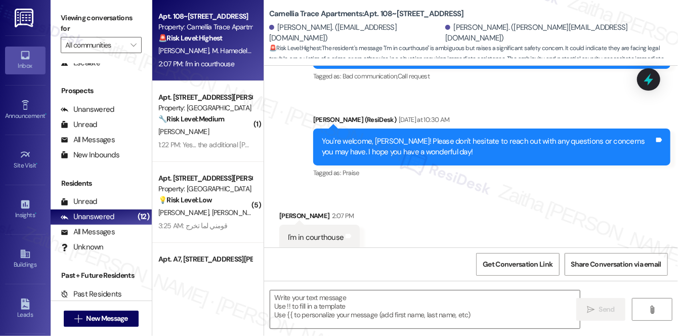
drag, startPoint x: 285, startPoint y: 226, endPoint x: 335, endPoint y: 226, distance: 50.1
click at [288, 226] on div "I'm in courthouse Tags and notes" at bounding box center [319, 238] width 80 height 26
drag, startPoint x: 335, startPoint y: 226, endPoint x: 364, endPoint y: 226, distance: 29.9
click at [364, 226] on div "Received via SMS Marian Hamedella 2:07 PM I'm in courthouse Tags and notes" at bounding box center [320, 230] width 96 height 55
drag, startPoint x: 368, startPoint y: 225, endPoint x: 357, endPoint y: 227, distance: 10.4
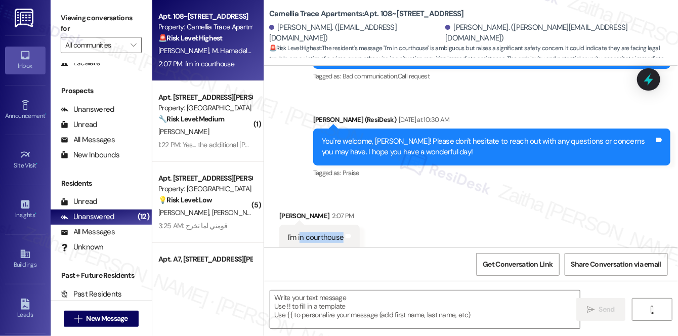
click at [368, 225] on div "Received via SMS Marian Hamedella 2:07 PM I'm in courthouse Tags and notes" at bounding box center [471, 223] width 414 height 70
click at [282, 232] on div "I'm in courthouse Tags and notes" at bounding box center [319, 238] width 80 height 26
click at [288, 232] on div "I'm in courthouse" at bounding box center [316, 237] width 56 height 11
drag, startPoint x: 287, startPoint y: 225, endPoint x: 301, endPoint y: 226, distance: 14.2
click at [300, 232] on div "I'm in courthouse" at bounding box center [316, 237] width 56 height 11
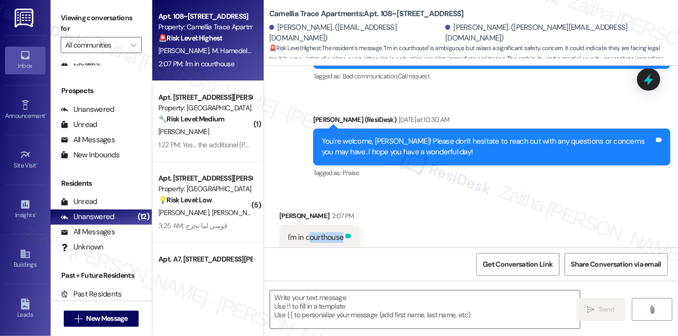
drag, startPoint x: 310, startPoint y: 226, endPoint x: 347, endPoint y: 226, distance: 36.4
click at [347, 226] on div "I'm in courthouse Tags and notes" at bounding box center [319, 238] width 80 height 26
click at [282, 226] on div "I'm in courthouse Tags and notes" at bounding box center [319, 238] width 80 height 26
drag, startPoint x: 284, startPoint y: 225, endPoint x: 349, endPoint y: 225, distance: 65.3
click at [349, 225] on div "I'm in courthouse Tags and notes" at bounding box center [319, 238] width 80 height 26
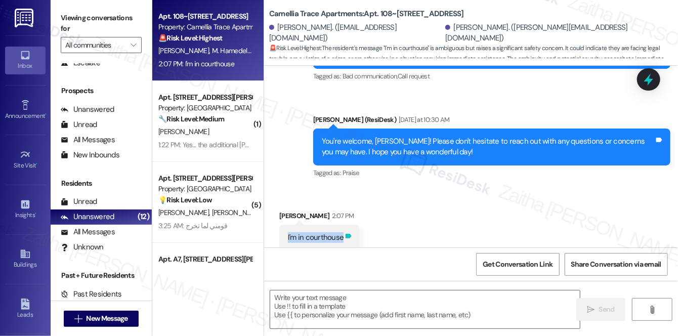
copy div "I'm in courthouse Tags and notes"
click at [409, 196] on div "Received via SMS Marian Hamedella 2:07 PM I'm in courthouse Tags and notes" at bounding box center [471, 223] width 414 height 70
click at [319, 304] on textarea at bounding box center [425, 310] width 310 height 38
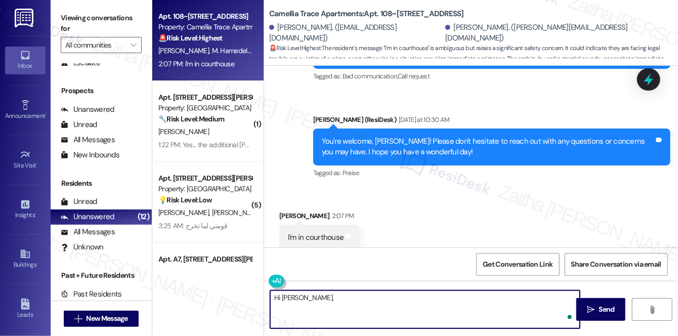
paste textarea "thank you for letting me know. Could you clarify what you’d like me to relay to…"
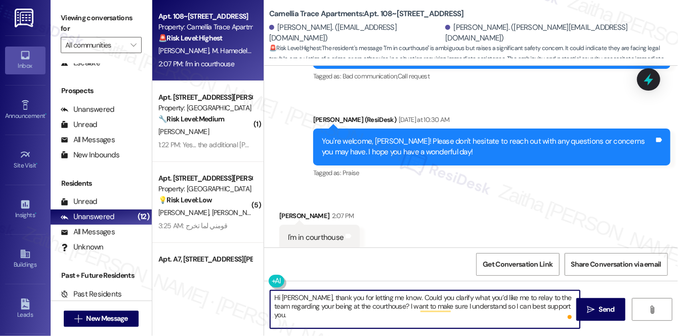
click at [426, 295] on textarea "Hi Marian, thank you for letting me know. Could you clarify what you’d like me …" at bounding box center [425, 310] width 310 height 38
click at [421, 296] on textarea "Hi Marian, thank you for letting me know. Could you clarify what you’d like me …" at bounding box center [425, 310] width 310 height 38
type textarea "Hi Marian, thank you for letting me know. Could you please clarify what you’d l…"
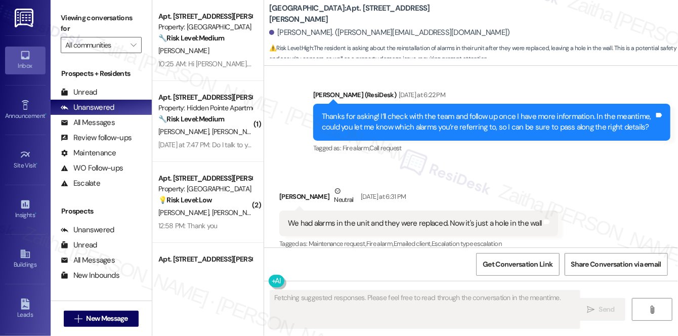
scroll to position [503, 0]
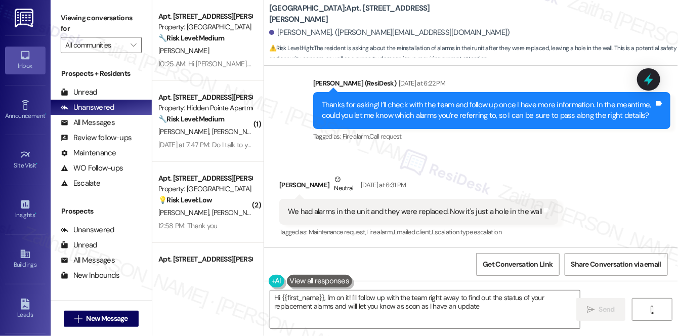
type textarea "Hi {{first_name}}, I'm on it! I'll follow up with the team right away to find o…"
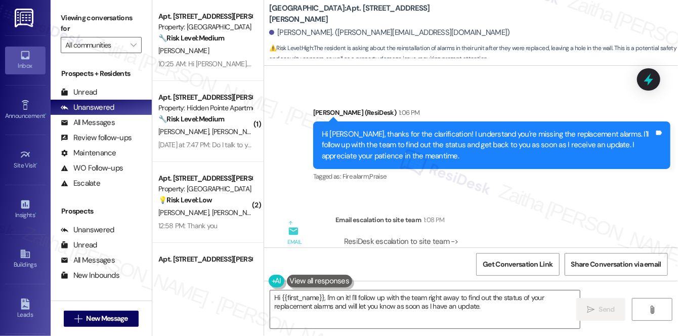
scroll to position [942, 0]
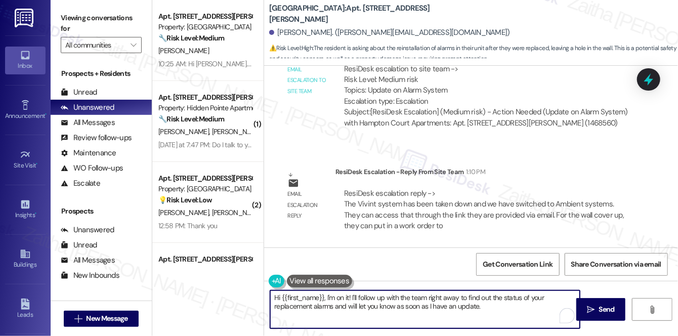
drag, startPoint x: 274, startPoint y: 299, endPoint x: 507, endPoint y: 310, distance: 233.6
click at [507, 310] on textarea "Hi {{first_name}}, I'm on it! I'll follow up with the team right away to find o…" at bounding box center [425, 310] width 310 height 38
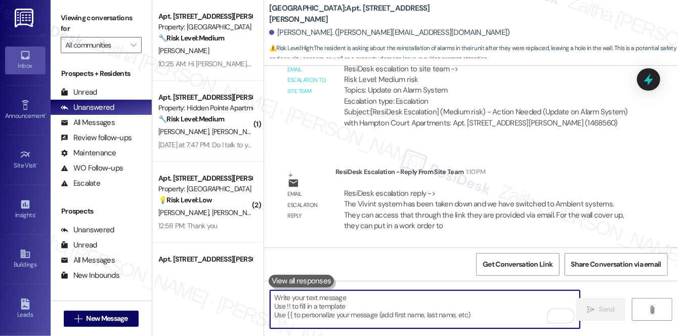
paste textarea "I just received an update from the team: the Vivint system has been removed, an…"
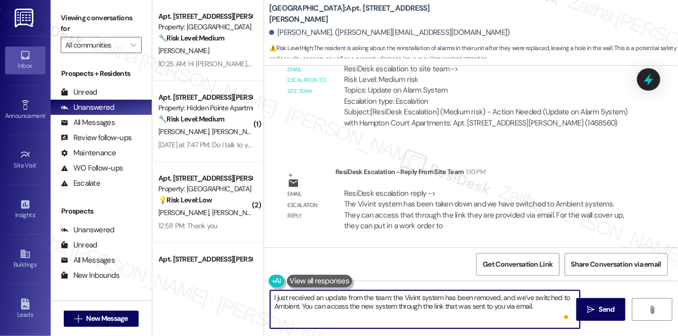
paste textarea "Regarding the wall cover-up, you can submit a work order to have this taken car…"
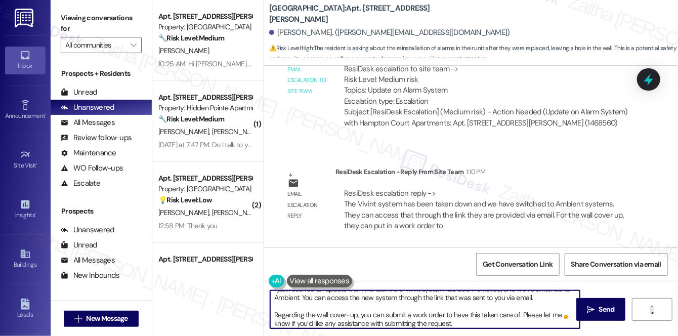
scroll to position [11, 0]
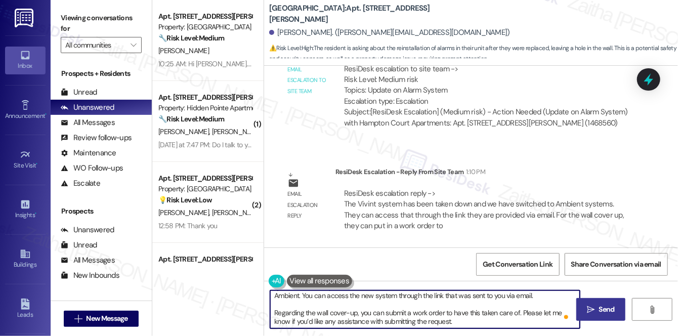
type textarea "I just received an update from the team: the Vivint system has been removed, an…"
drag, startPoint x: 602, startPoint y: 312, endPoint x: 599, endPoint y: 307, distance: 5.2
click at [602, 311] on span "Send" at bounding box center [607, 309] width 16 height 11
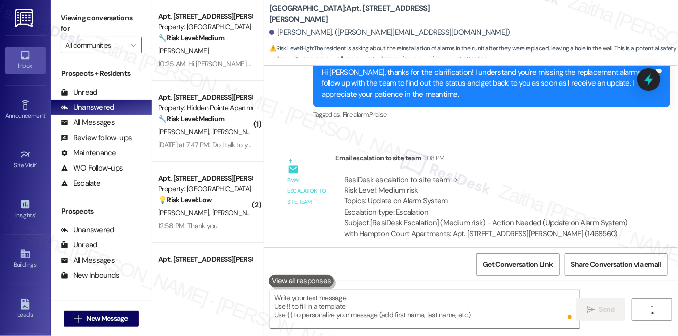
scroll to position [684, 0]
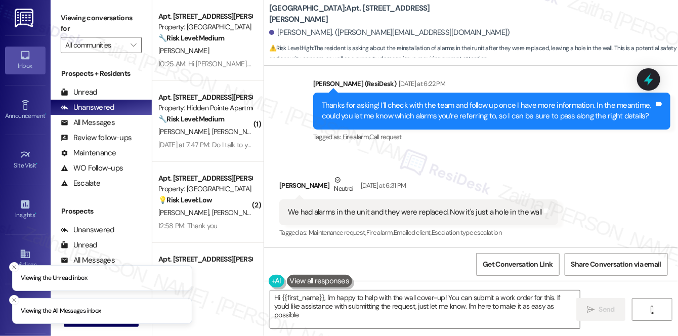
type textarea "Hi {{first_name}}, I'm happy to help with the wall cover-up! You can submit a w…"
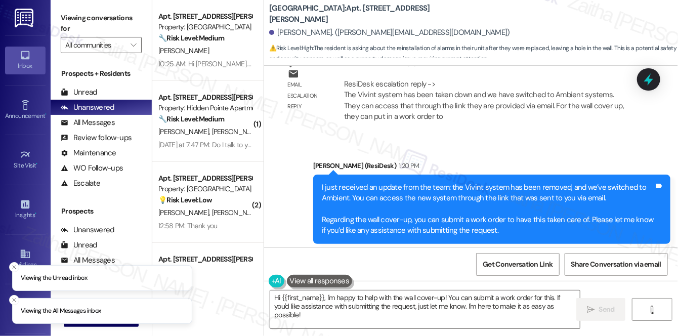
scroll to position [1071, 0]
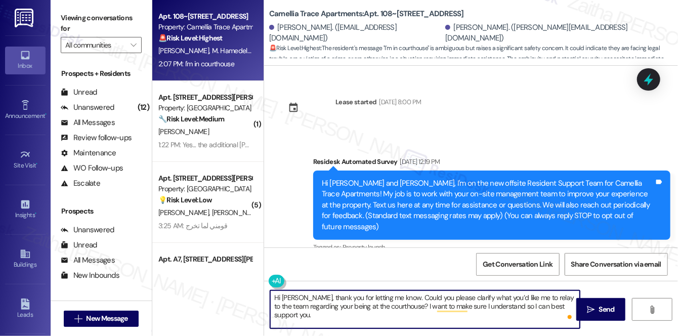
scroll to position [338, 0]
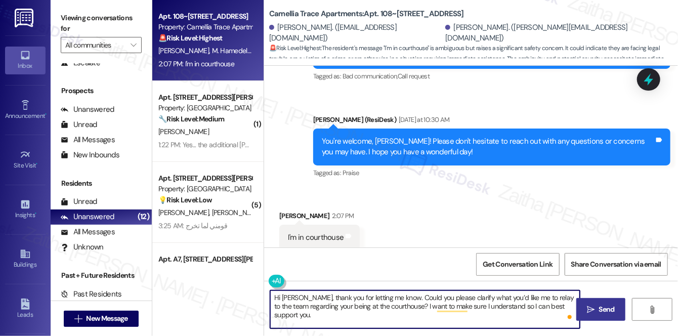
type textarea "Hi [PERSON_NAME], thank you for letting me know. Could you please clarify what …"
click at [598, 306] on span "Send" at bounding box center [607, 309] width 20 height 11
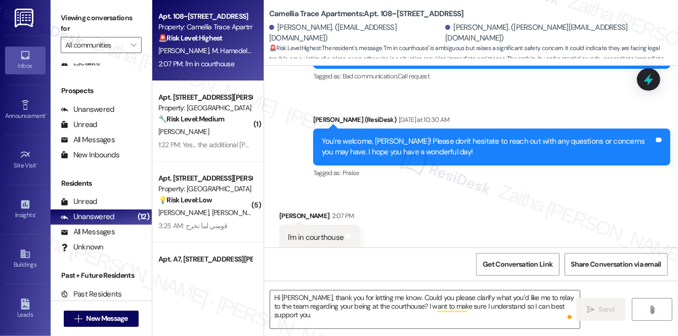
scroll to position [337, 0]
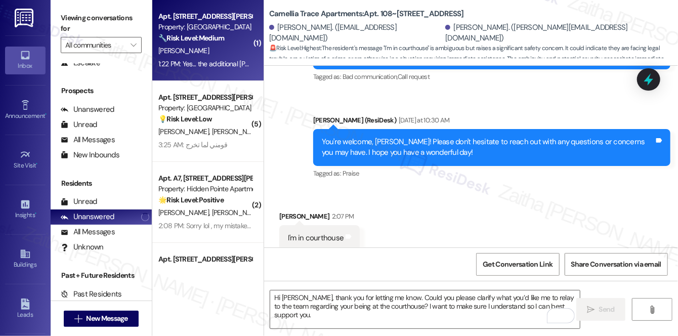
click at [223, 59] on div "1:22 PM: Yes... the additional [PERSON_NAME] box in my living room disconnected…" at bounding box center [293, 63] width 270 height 9
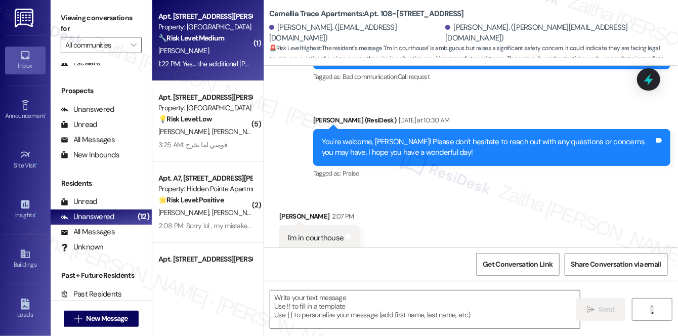
type textarea "Fetching suggested responses. Please feel free to read through the conversation…"
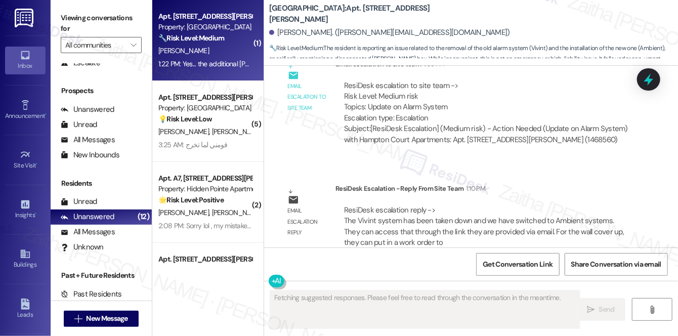
scroll to position [1156, 0]
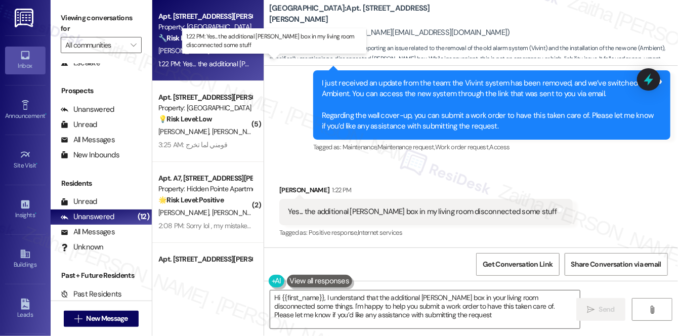
type textarea "Hi {{first_name}}, I understand that the additional [PERSON_NAME] box in your l…"
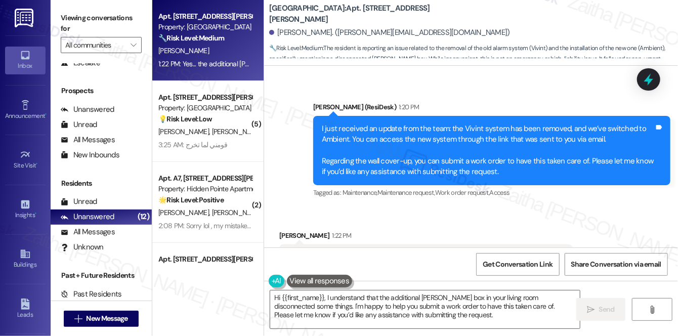
scroll to position [1156, 0]
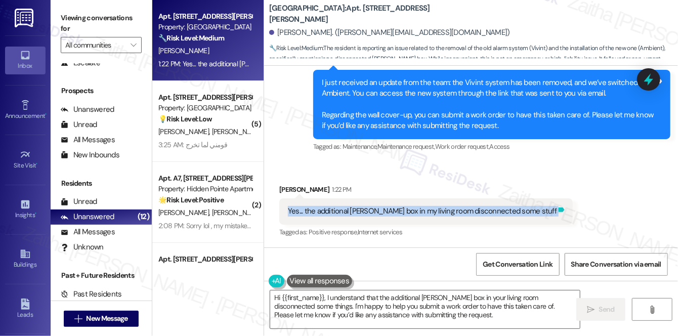
drag, startPoint x: 286, startPoint y: 211, endPoint x: 515, endPoint y: 210, distance: 228.8
click at [515, 210] on div "Yes... the additional [PERSON_NAME] box in my living room disconnected some stu…" at bounding box center [426, 211] width 294 height 26
click at [559, 210] on icon at bounding box center [562, 210] width 6 height 5
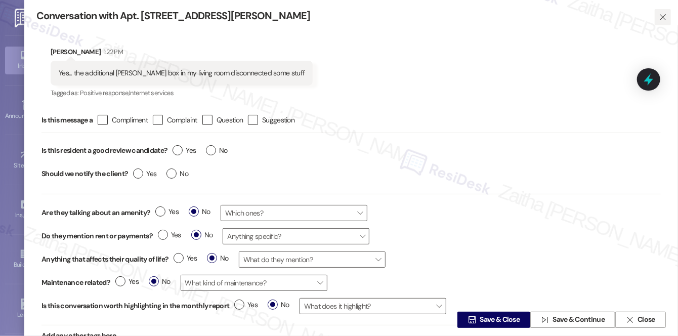
click at [658, 21] on span "" at bounding box center [664, 17] width 12 height 16
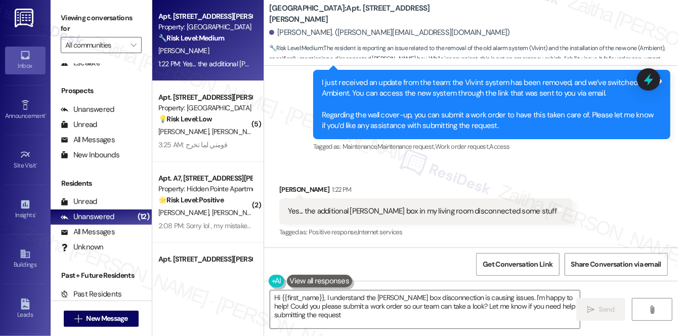
type textarea "Hi {{first_name}}, I understand the Cox box disconnection is causing issues. I'…"
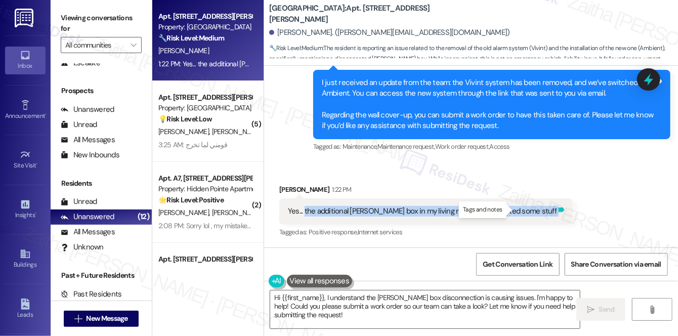
drag, startPoint x: 304, startPoint y: 211, endPoint x: 514, endPoint y: 212, distance: 210.6
click at [514, 212] on div "Yes... the additional COX box in my living room disconnected some stuff Tags an…" at bounding box center [426, 211] width 294 height 26
copy div "the additional COX box in my living room disconnected some stuff Tags and notes"
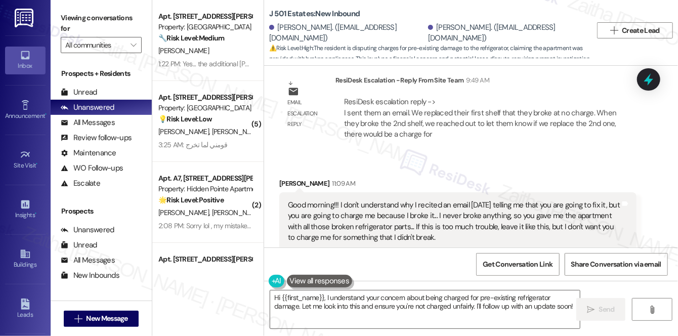
scroll to position [1220, 0]
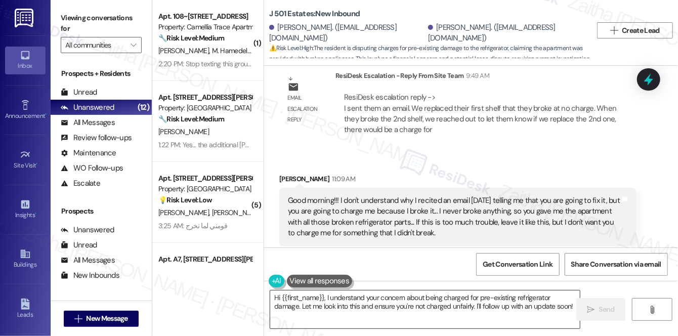
click at [272, 305] on textarea "Hi {{first_name}}, I understand your concern about being charged for pre-existi…" at bounding box center [425, 310] width 310 height 38
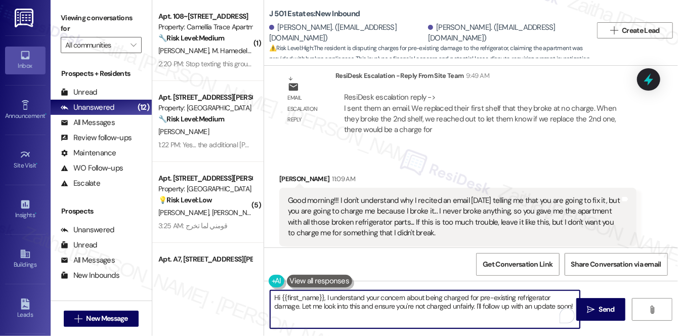
click at [332, 305] on textarea "Hi {{first_name}}, I understand your concern about being charged for pre-existi…" at bounding box center [425, 310] width 310 height 38
click at [276, 306] on textarea "Hi {{first_name}}, I understand your concern about being charged for pre-existi…" at bounding box center [425, 310] width 310 height 38
drag, startPoint x: 275, startPoint y: 306, endPoint x: 547, endPoint y: 315, distance: 272.0
click at [547, 315] on div "Hi {{first_name}}, I understand your concern about being charged for pre-existi…" at bounding box center [425, 309] width 311 height 39
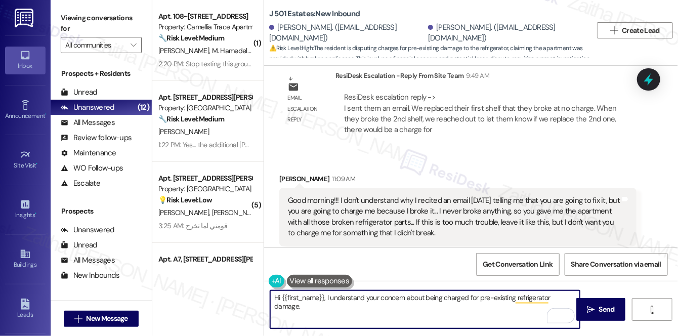
click at [479, 298] on textarea "Hi {{first_name}}, I understand your concern about being charged for pre-existi…" at bounding box center [425, 310] width 310 height 38
drag, startPoint x: 479, startPoint y: 298, endPoint x: 562, endPoint y: 299, distance: 83.5
click at [562, 299] on textarea "Hi {{first_name}}, I understand your concern about being charged for pre-existi…" at bounding box center [425, 310] width 310 height 38
click at [420, 297] on textarea "Hi {{first_name}}, I understand your concern about being charged for pre-existi…" at bounding box center [425, 310] width 310 height 38
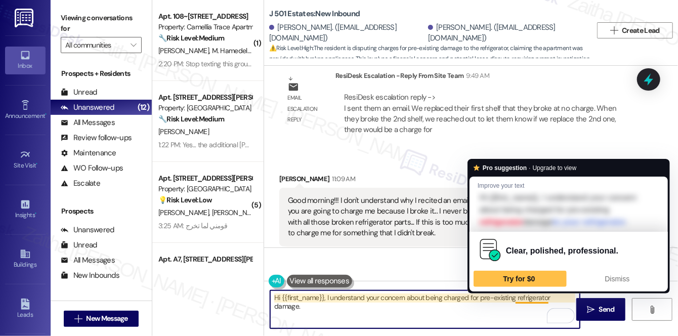
click at [540, 295] on textarea "Hi {{first_name}}, I understand your concern about being charged for pre-existi…" at bounding box center [425, 310] width 310 height 38
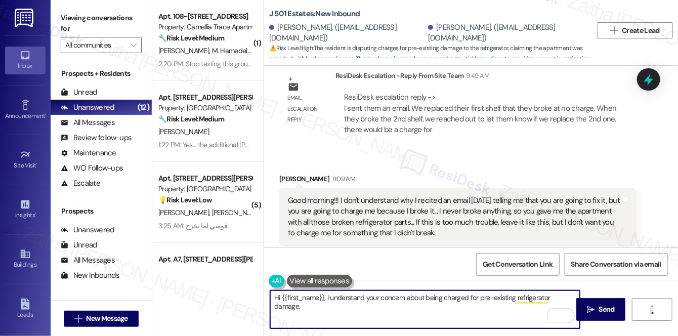
click at [482, 300] on textarea "Hi {{first_name}}, I understand your concern about being charged for pre-existi…" at bounding box center [425, 310] width 310 height 38
paste textarea "From what the team shared, the first shelf was replaced for you at no charge. W…"
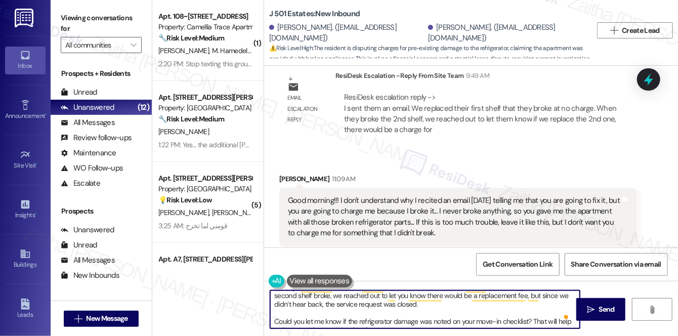
scroll to position [28, 0]
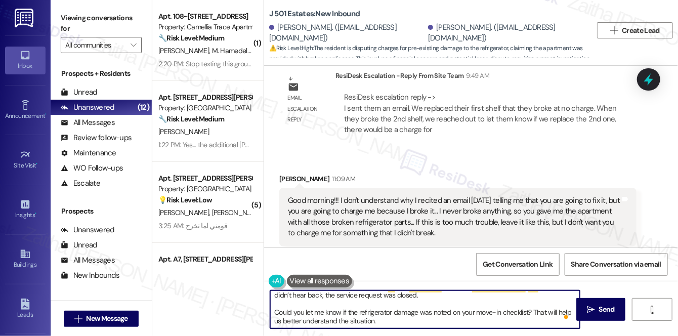
click at [301, 313] on textarea "Hi {{first_name}}, I understand your concern about being charged for pre-existi…" at bounding box center [425, 310] width 310 height 38
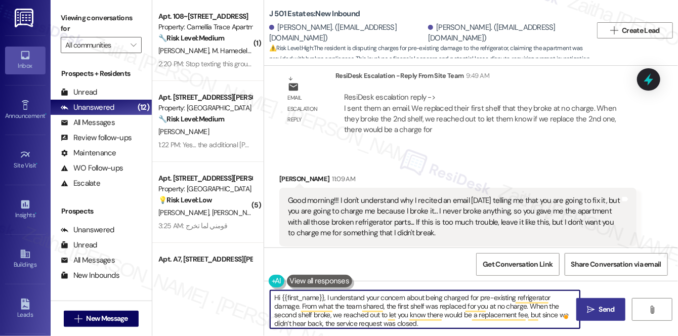
type textarea "Hi {{first_name}}, I understand your concern about being charged for pre-existi…"
click at [606, 307] on span "Send" at bounding box center [607, 309] width 16 height 11
